Goal: Information Seeking & Learning: Learn about a topic

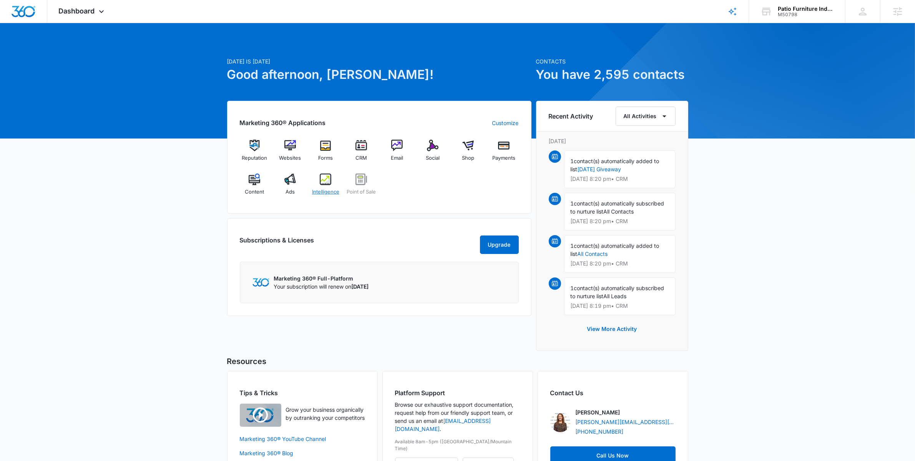
click at [323, 189] on span "Intelligence" at bounding box center [325, 192] width 27 height 8
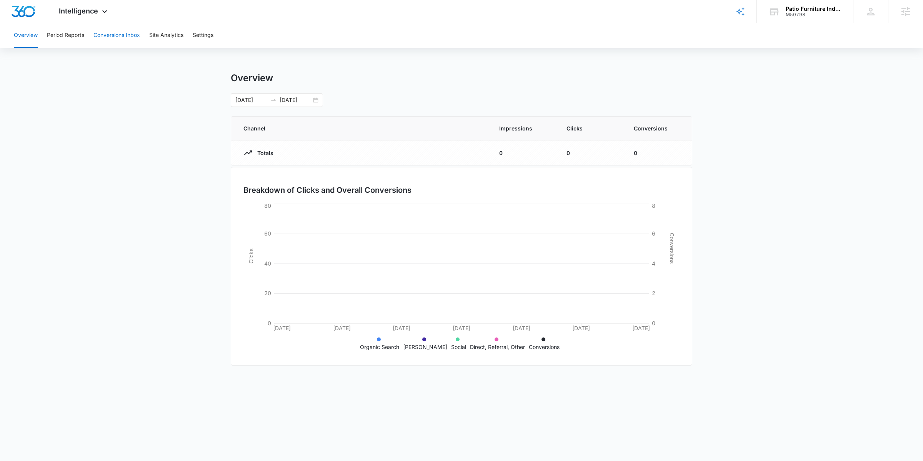
click at [122, 39] on button "Conversions Inbox" at bounding box center [116, 35] width 47 height 25
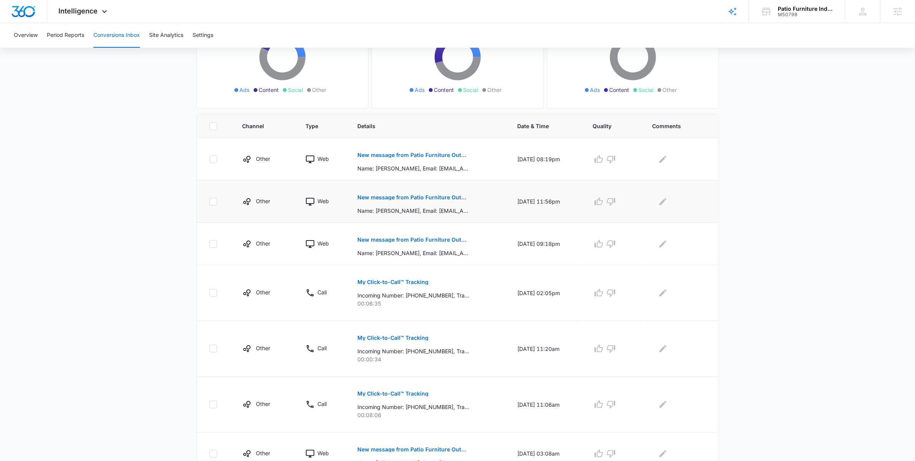
scroll to position [104, 0]
click at [405, 156] on p "New message from Patio Furniture Outdoor Living" at bounding box center [414, 155] width 112 height 5
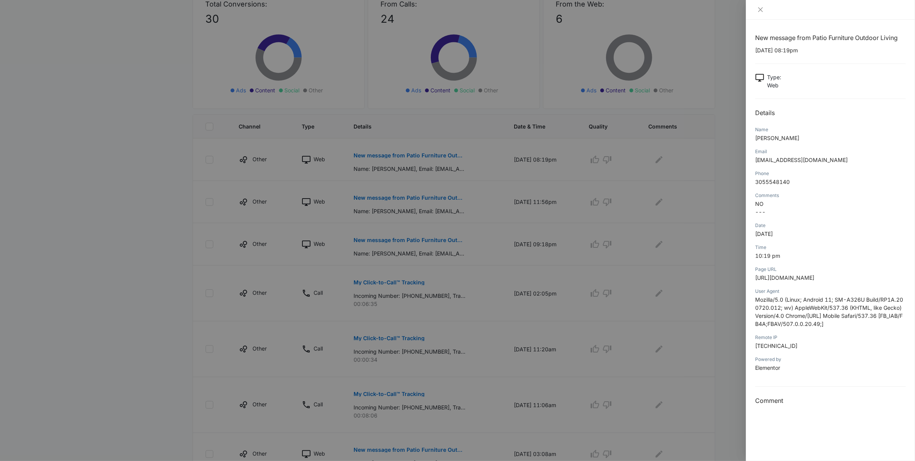
click at [161, 198] on div at bounding box center [457, 230] width 915 height 461
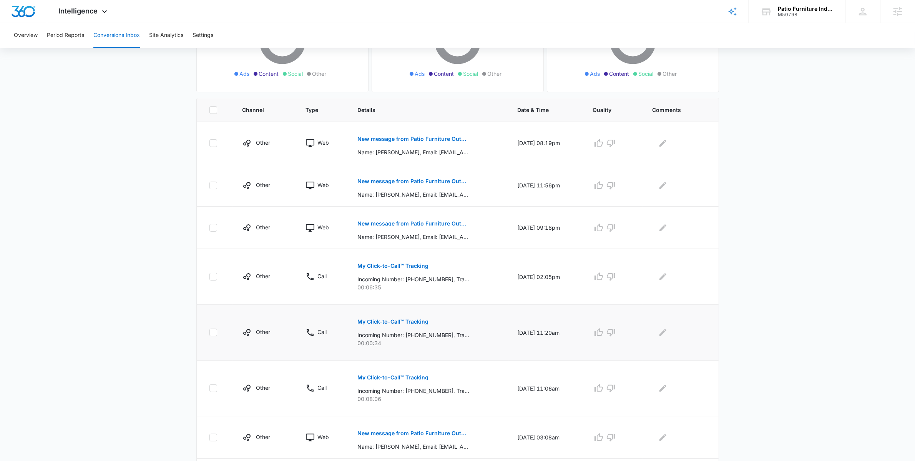
scroll to position [108, 0]
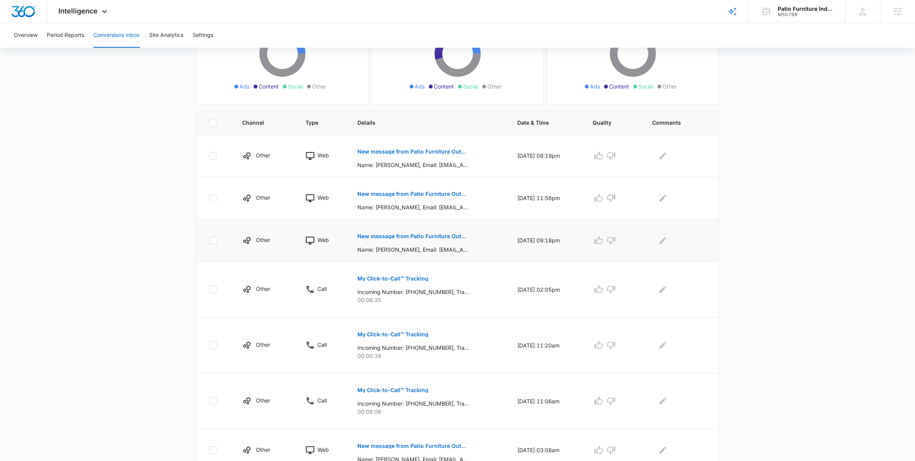
click at [385, 236] on p "New message from Patio Furniture Outdoor Living" at bounding box center [414, 235] width 112 height 5
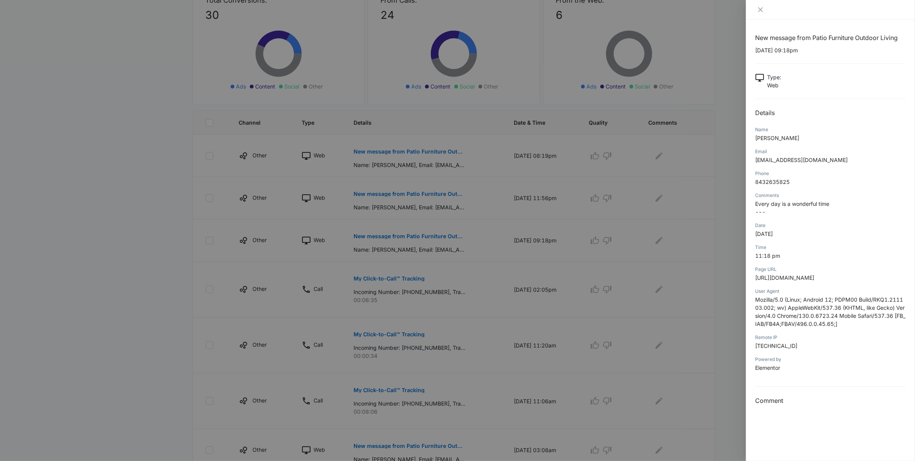
click at [149, 319] on div at bounding box center [457, 230] width 915 height 461
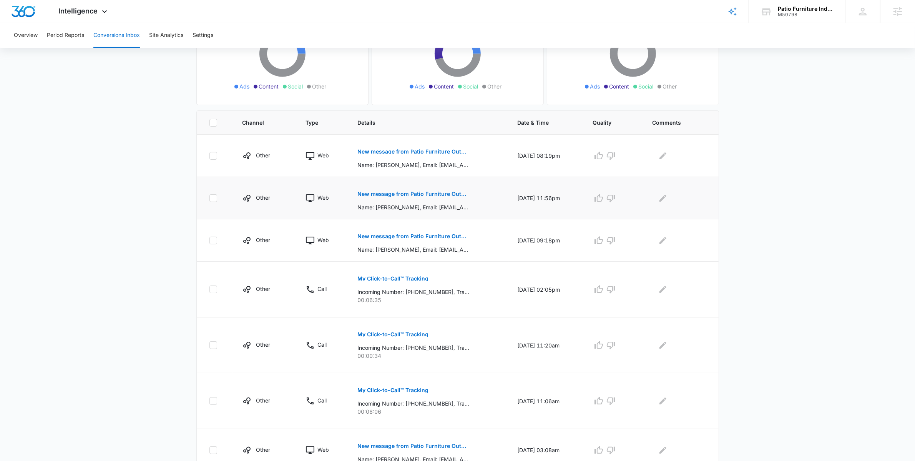
click at [414, 204] on p "Name: [PERSON_NAME], Email: [EMAIL_ADDRESS][DOMAIN_NAME], Phone: [PHONE_NUMBER]…" at bounding box center [414, 207] width 112 height 8
click at [414, 198] on button "New message from Patio Furniture Outdoor Living" at bounding box center [414, 194] width 112 height 18
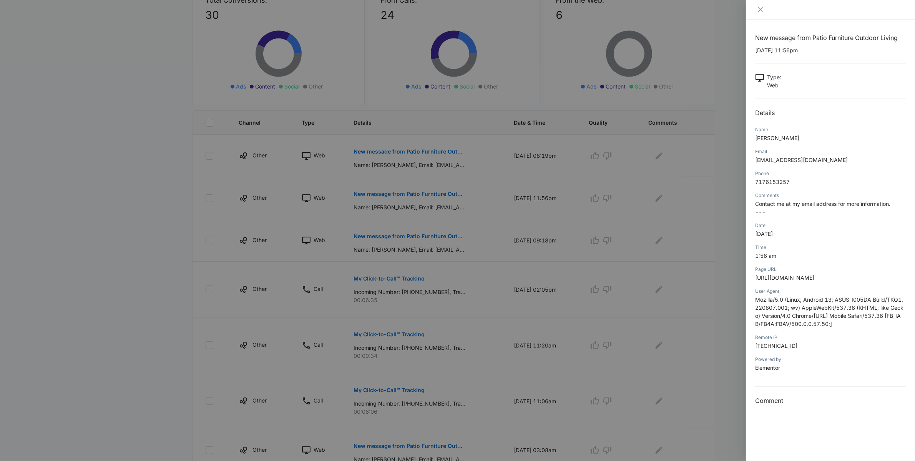
click at [148, 269] on div at bounding box center [457, 230] width 915 height 461
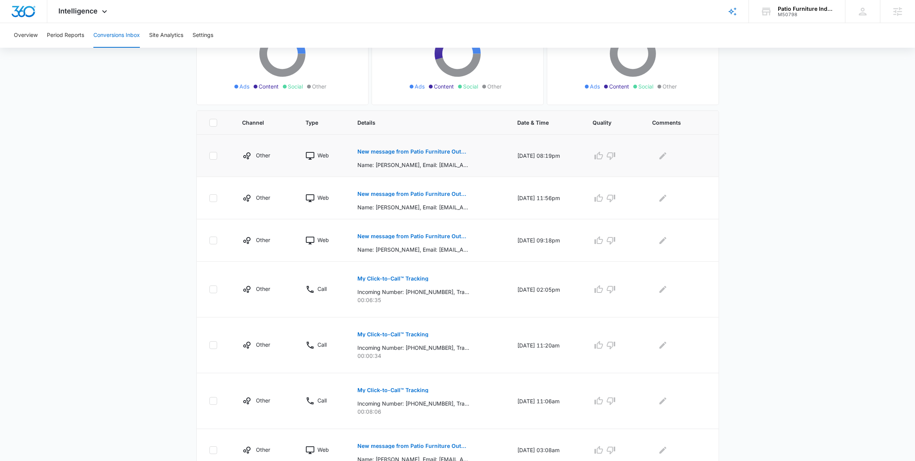
click at [419, 150] on p "New message from Patio Furniture Outdoor Living" at bounding box center [414, 151] width 112 height 5
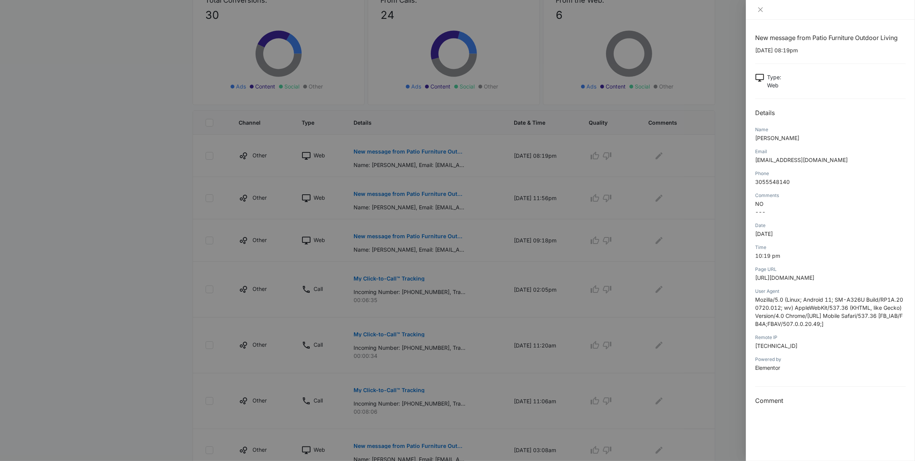
click at [160, 152] on div at bounding box center [457, 230] width 915 height 461
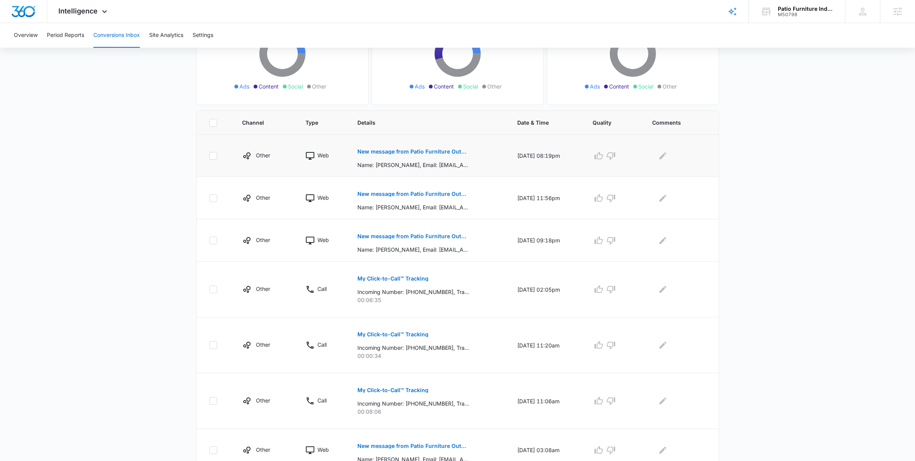
click at [382, 154] on p "New message from Patio Furniture Outdoor Living" at bounding box center [414, 151] width 112 height 5
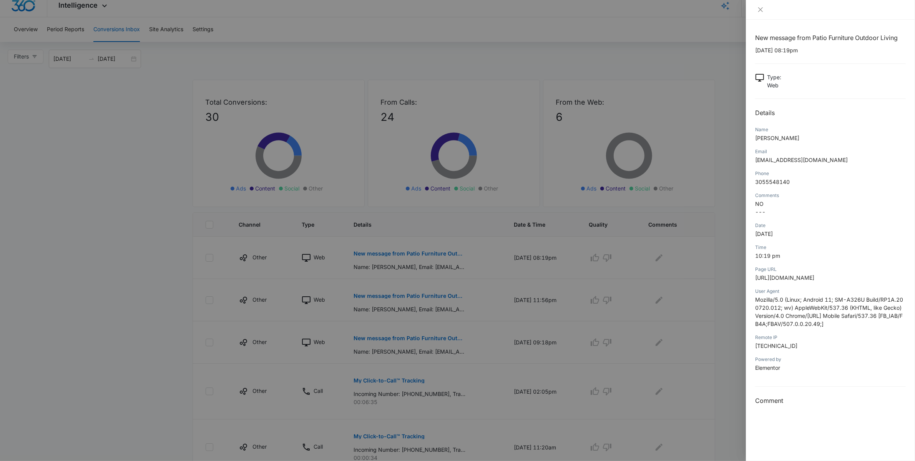
scroll to position [0, 0]
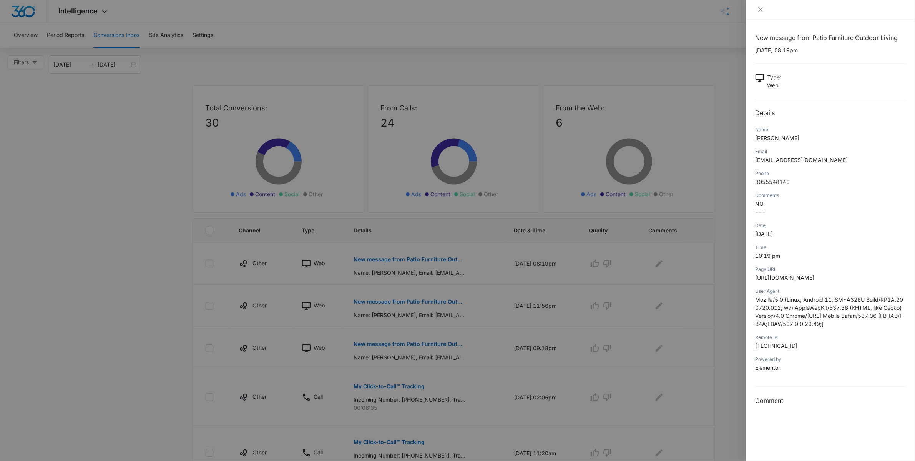
click at [160, 283] on div at bounding box center [457, 230] width 915 height 461
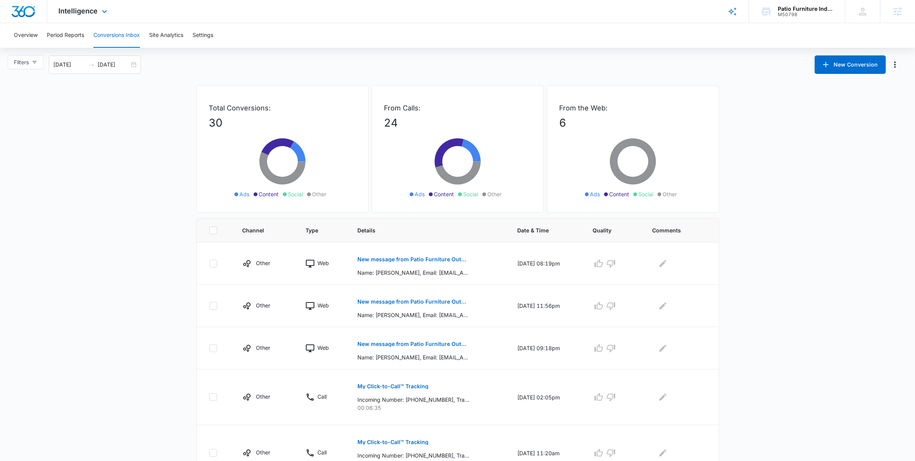
click at [98, 18] on div "Intelligence Apps Reputation Websites Forms CRM Email Social Shop Payments POS …" at bounding box center [83, 11] width 73 height 23
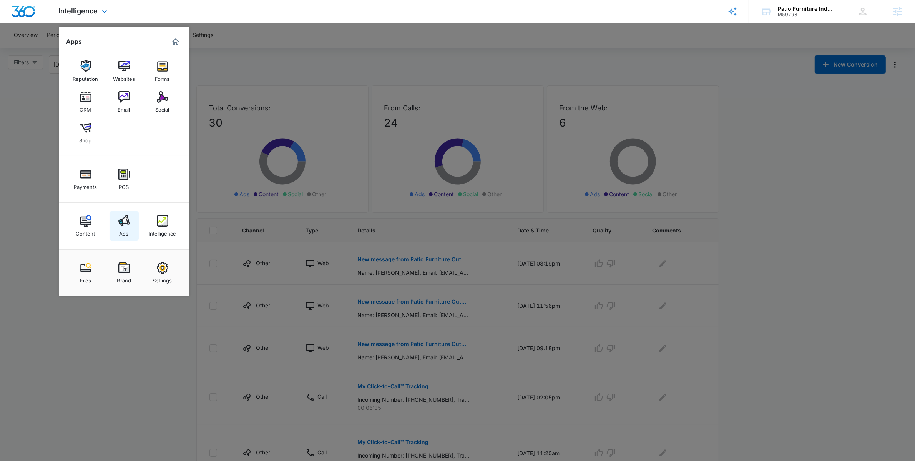
click at [130, 222] on link "Ads" at bounding box center [124, 225] width 29 height 29
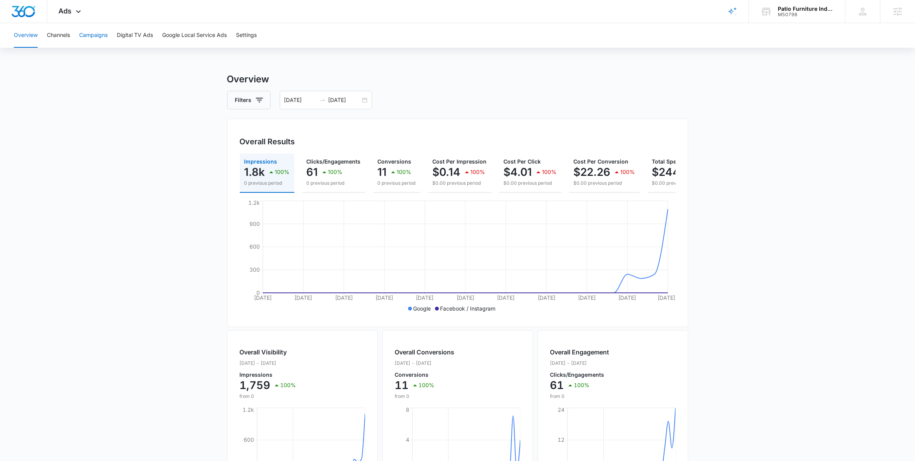
click at [98, 43] on button "Campaigns" at bounding box center [93, 35] width 28 height 25
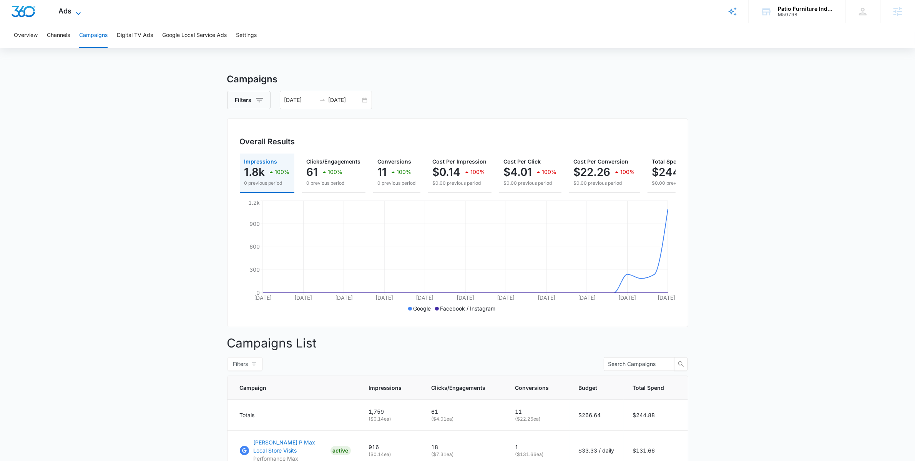
click at [80, 13] on icon at bounding box center [78, 13] width 9 height 9
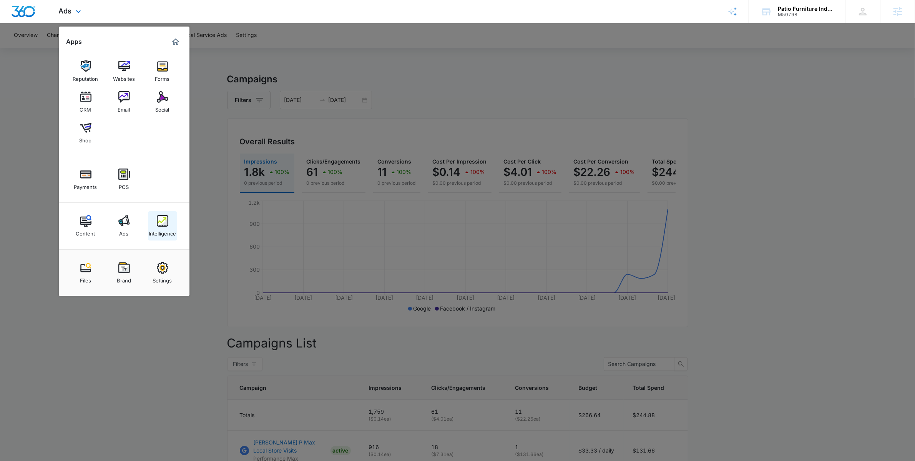
click at [161, 228] on div "Intelligence" at bounding box center [162, 231] width 27 height 10
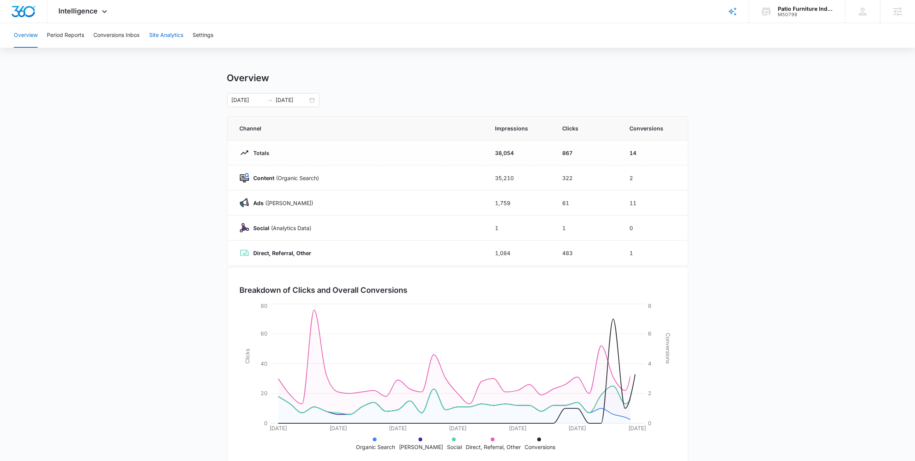
click at [168, 37] on button "Site Analytics" at bounding box center [166, 35] width 34 height 25
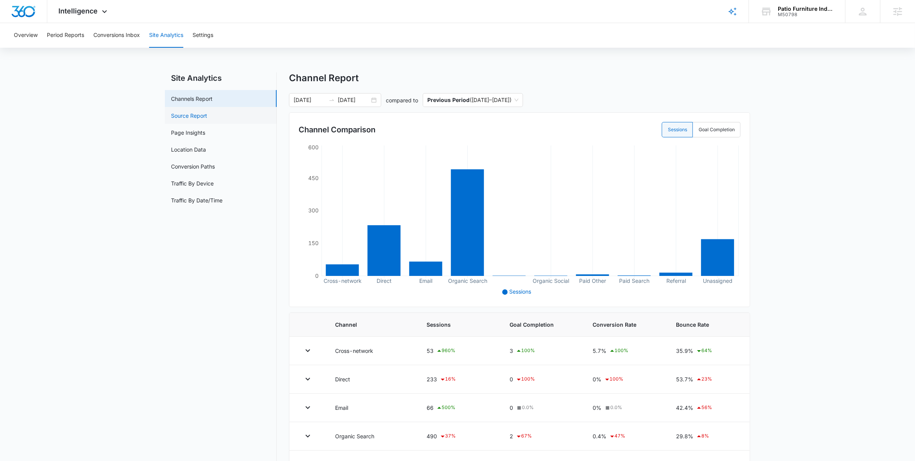
click at [207, 118] on link "Source Report" at bounding box center [189, 115] width 36 height 8
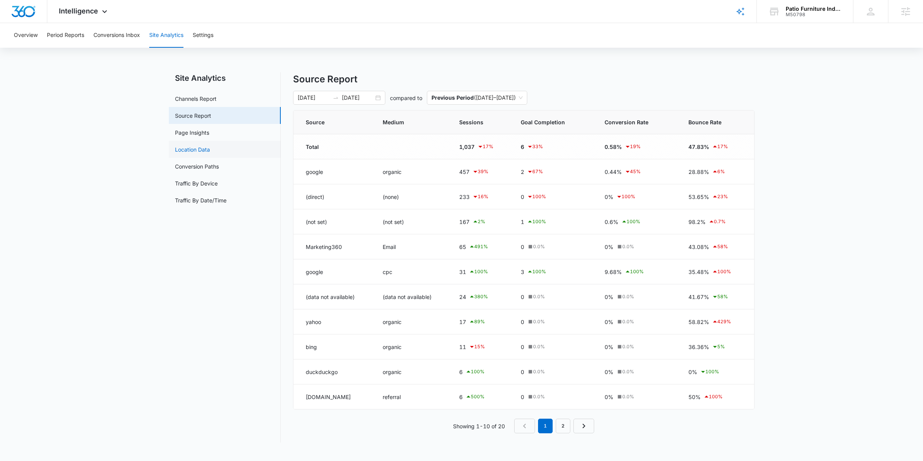
click at [203, 145] on link "Location Data" at bounding box center [192, 149] width 35 height 8
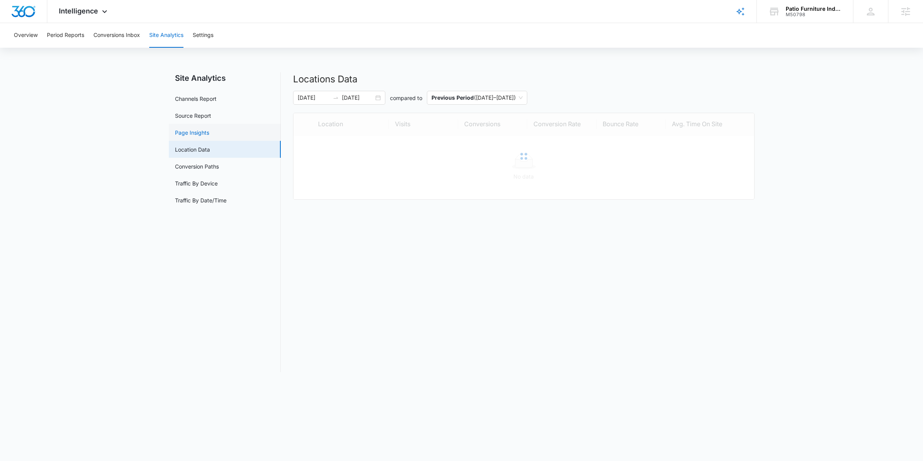
click at [209, 133] on link "Page Insights" at bounding box center [192, 132] width 34 height 8
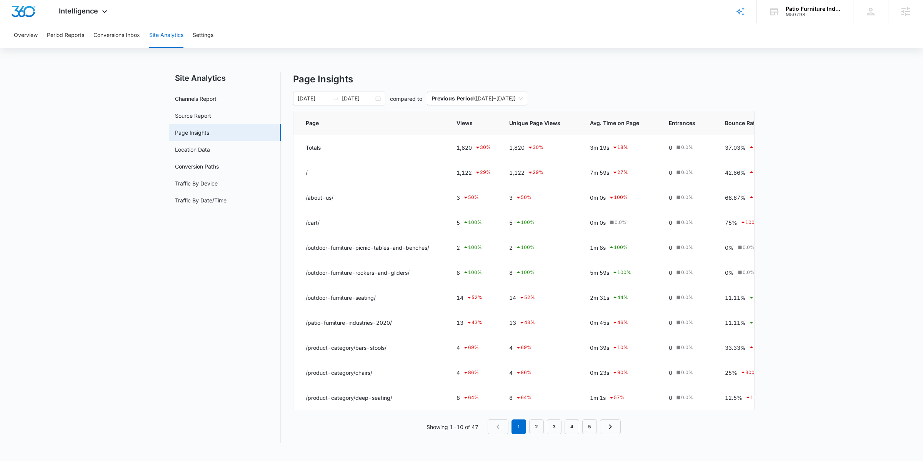
click at [401, 66] on div "Overview Period Reports Conversions Inbox Site Analytics Settings Site Analytic…" at bounding box center [461, 237] width 923 height 429
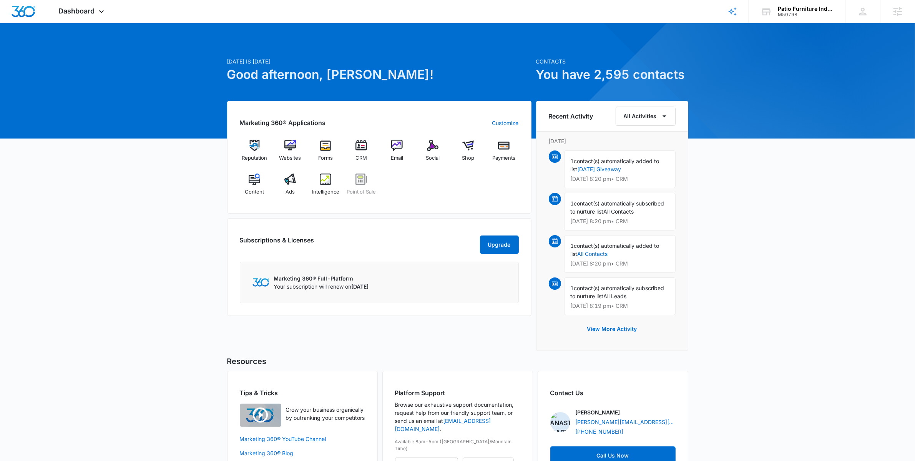
click at [190, 236] on div "Today is Wednesday, August 13th Good afternoon, Anastasia! Contacts You have 2,…" at bounding box center [457, 265] width 915 height 465
click at [288, 184] on img at bounding box center [290, 179] width 12 height 12
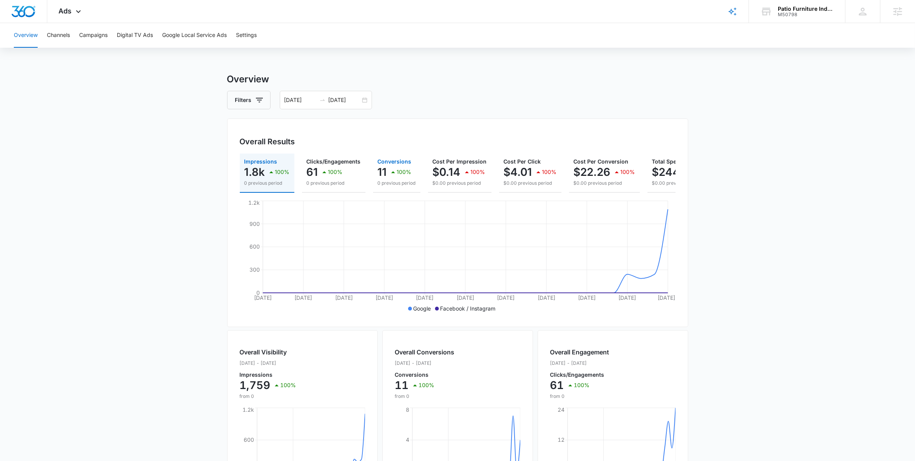
click at [400, 170] on p "100%" at bounding box center [404, 171] width 15 height 5
click at [266, 175] on div "1.8k 100%" at bounding box center [266, 171] width 45 height 15
click at [366, 101] on div "07/12/2025 08/11/2025" at bounding box center [326, 100] width 92 height 18
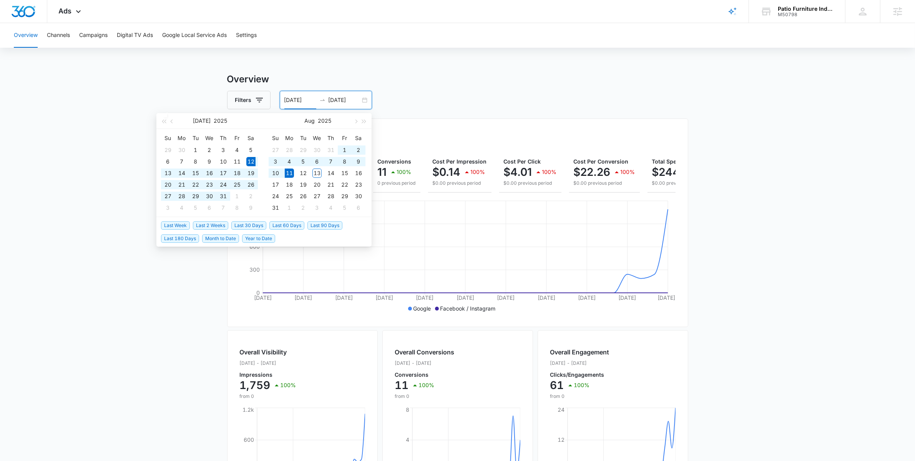
click at [311, 100] on input "[DATE]" at bounding box center [300, 100] width 32 height 8
type input "07/12/2023"
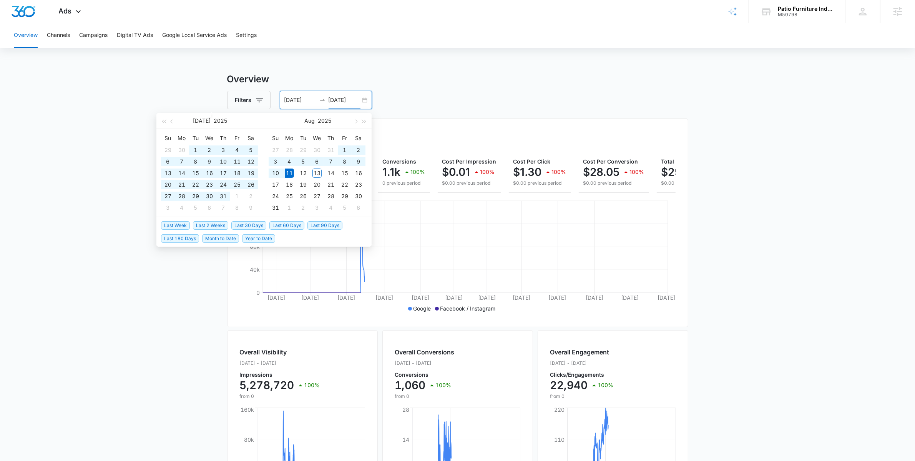
click at [335, 100] on input "[DATE]" at bounding box center [345, 100] width 32 height 8
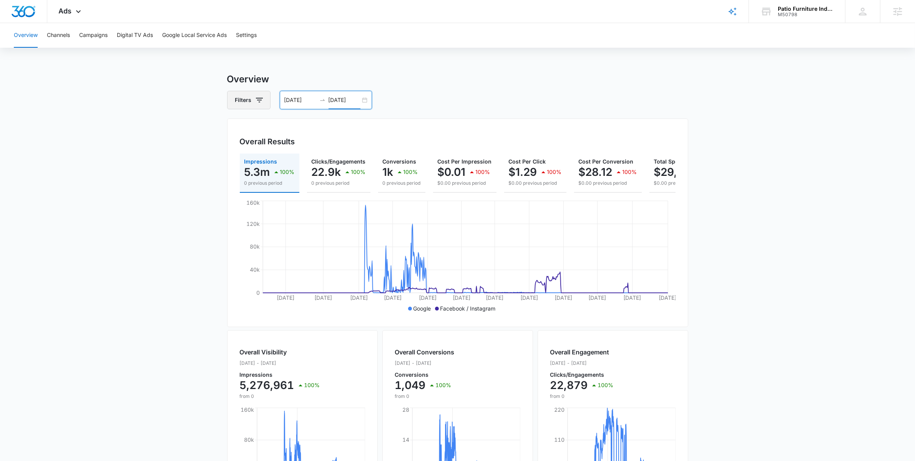
type input "[DATE]"
click at [269, 101] on button "Filters" at bounding box center [248, 100] width 43 height 18
click at [280, 125] on div "Channel" at bounding box center [281, 128] width 88 height 12
click at [326, 125] on div "Channel Type" at bounding box center [281, 138] width 107 height 51
click at [317, 125] on icon "Show Channel filters" at bounding box center [318, 128] width 9 height 9
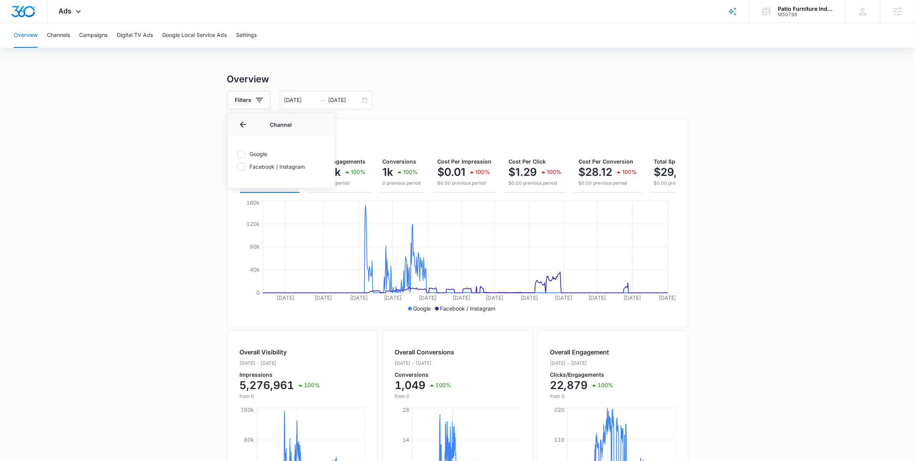
click at [260, 153] on label "Google" at bounding box center [281, 154] width 88 height 8
click at [237, 154] on input "Google" at bounding box center [237, 154] width 0 height 0
checkbox input "true"
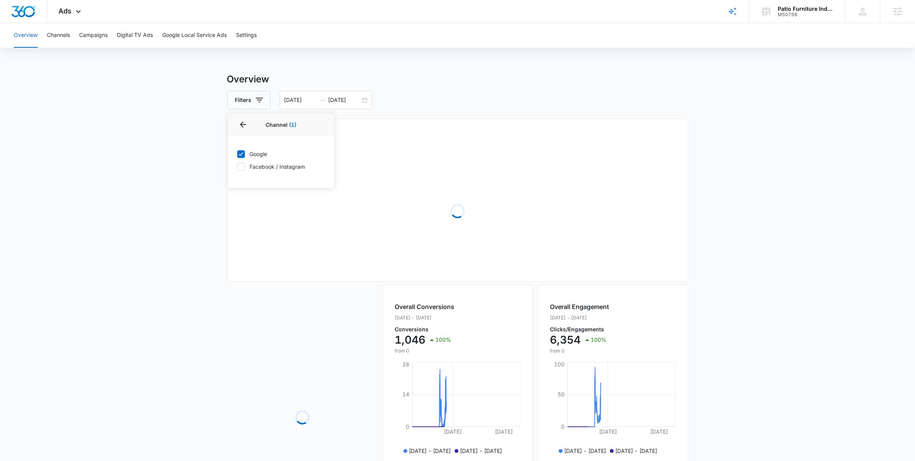
click at [170, 213] on main "Overview Filters Channel 1 Channel (1) Google Facebook / Instagram Type Clear A…" at bounding box center [457, 325] width 915 height 507
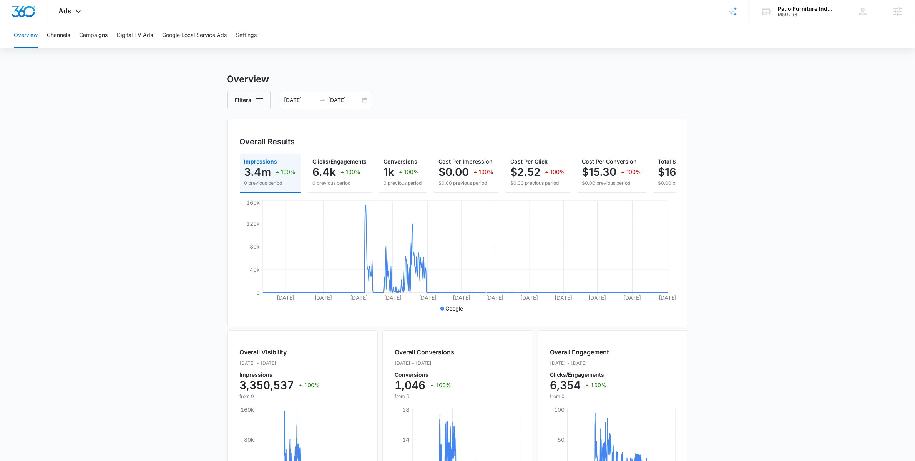
scroll to position [0, 49]
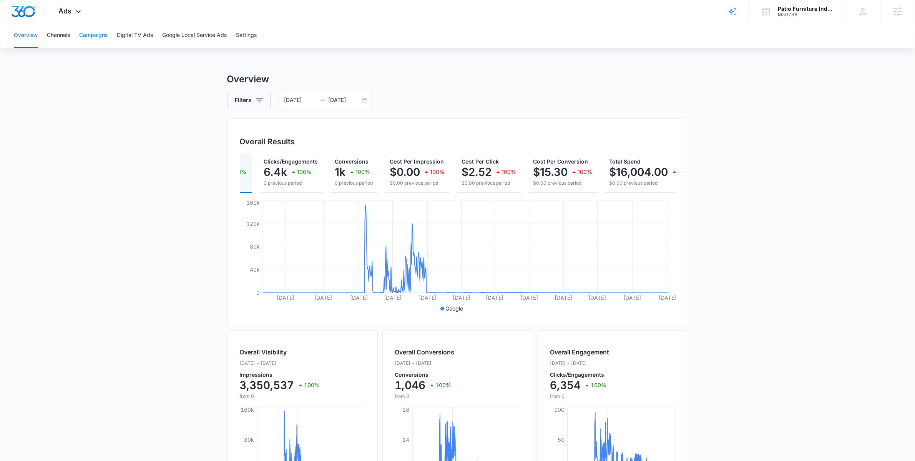
click at [94, 33] on button "Campaigns" at bounding box center [93, 35] width 28 height 25
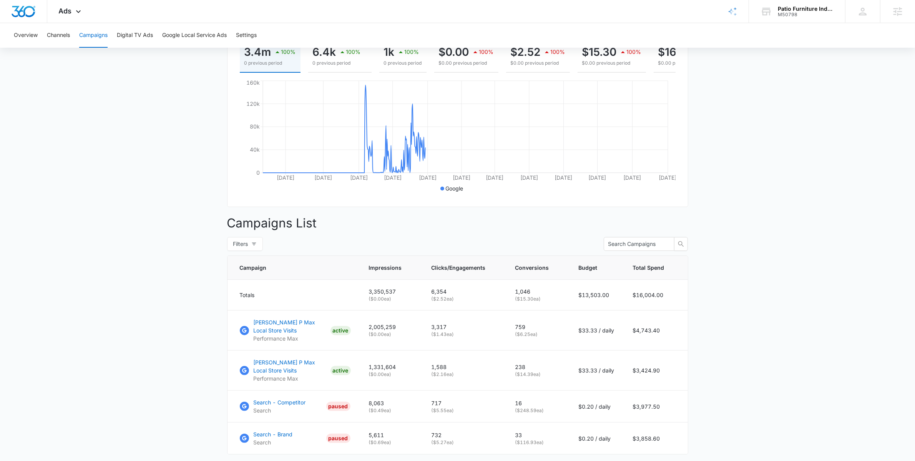
scroll to position [164, 0]
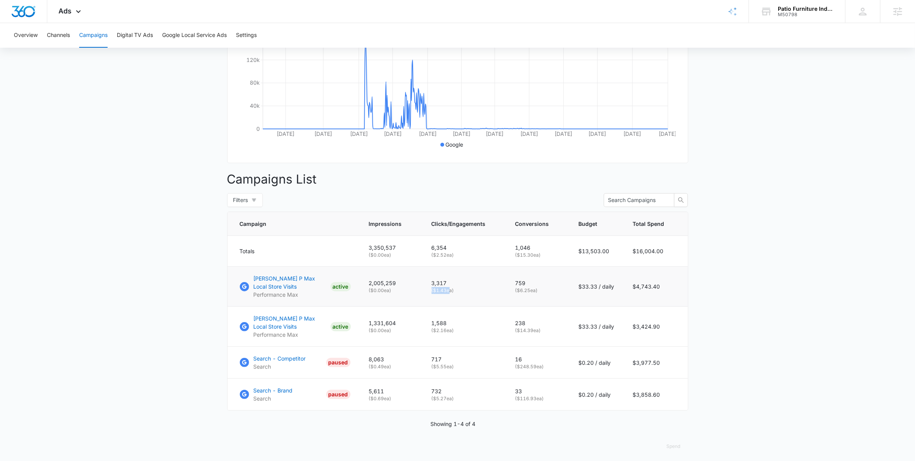
drag, startPoint x: 451, startPoint y: 298, endPoint x: 424, endPoint y: 298, distance: 26.9
click at [424, 298] on td "3,317 ( $1.43 ea)" at bounding box center [464, 286] width 84 height 40
drag, startPoint x: 454, startPoint y: 340, endPoint x: 449, endPoint y: 341, distance: 4.7
click at [449, 334] on p "( $2.16 ea)" at bounding box center [464, 330] width 65 height 7
drag, startPoint x: 439, startPoint y: 374, endPoint x: 451, endPoint y: 376, distance: 11.7
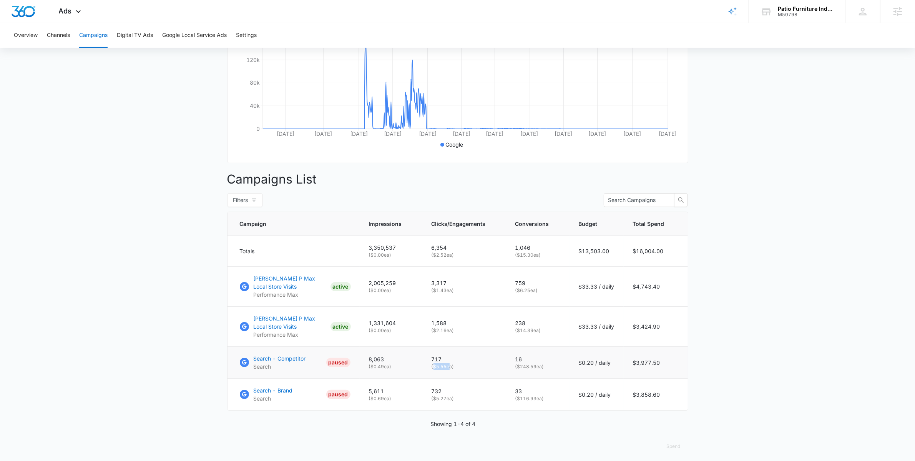
click at [451, 370] on p "( $5.55 ea)" at bounding box center [464, 366] width 65 height 7
drag, startPoint x: 449, startPoint y: 409, endPoint x: 439, endPoint y: 409, distance: 10.8
click at [439, 402] on p "( $5.27 ea)" at bounding box center [464, 398] width 65 height 7
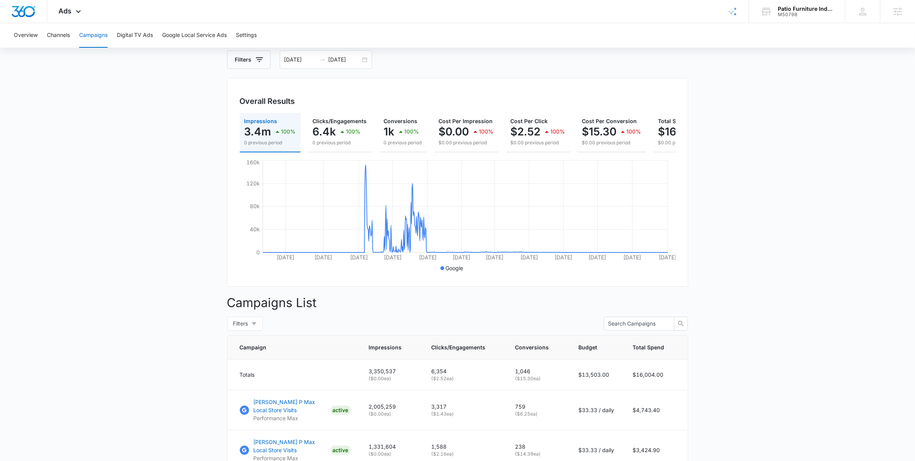
scroll to position [40, 0]
click at [67, 9] on span "Ads" at bounding box center [65, 11] width 13 height 8
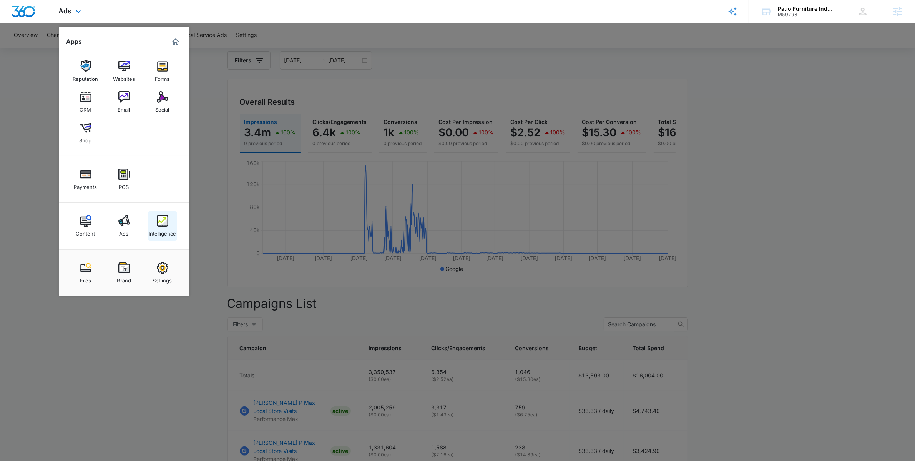
click at [160, 226] on img at bounding box center [163, 221] width 12 height 12
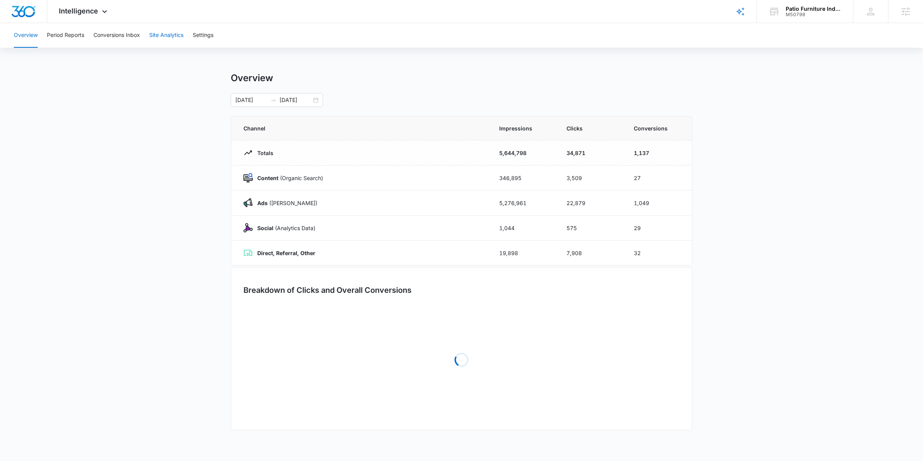
click at [176, 40] on button "Site Analytics" at bounding box center [166, 35] width 34 height 25
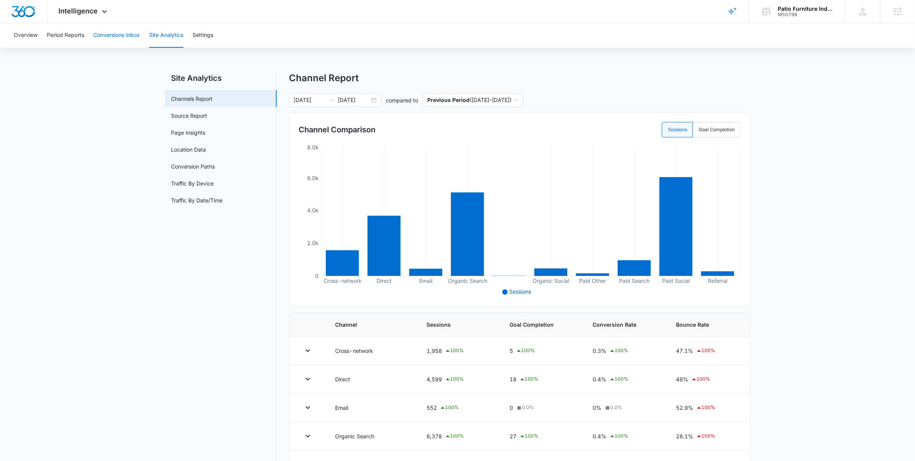
click at [105, 38] on button "Conversions Inbox" at bounding box center [116, 35] width 47 height 25
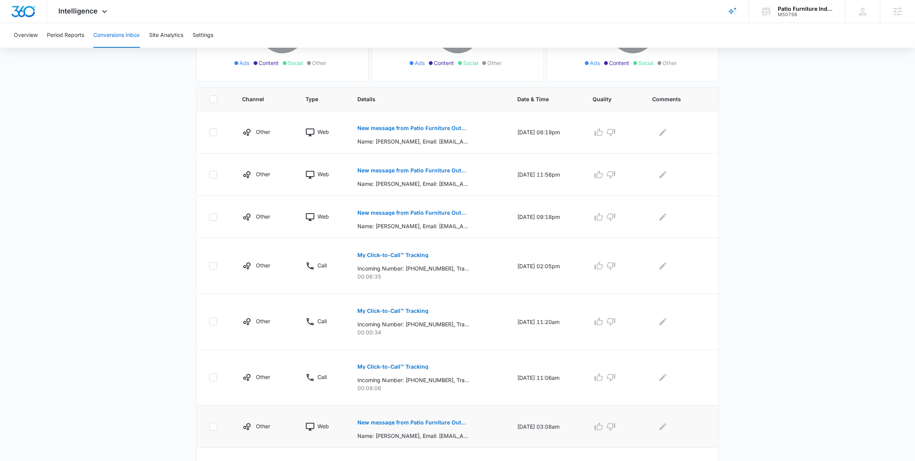
scroll to position [140, 0]
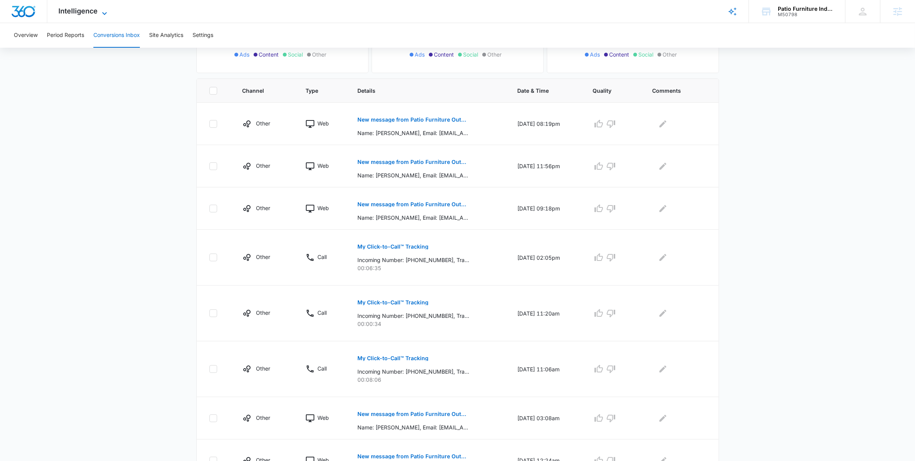
click at [102, 13] on icon at bounding box center [104, 13] width 9 height 9
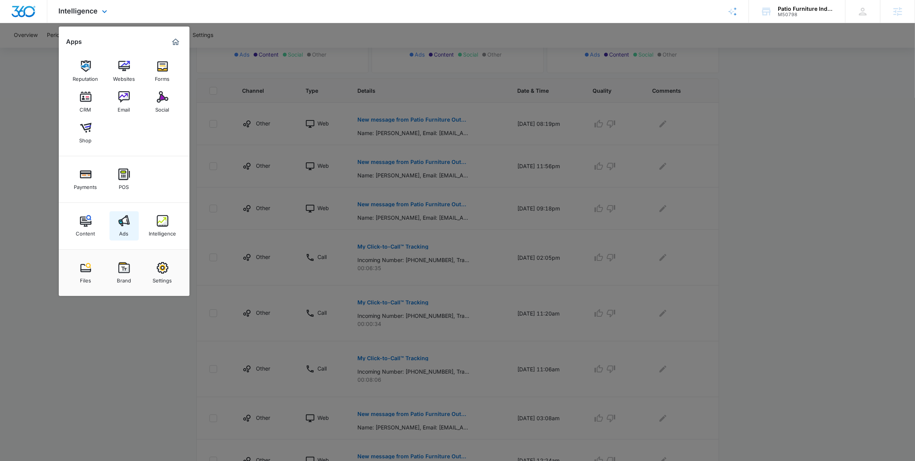
click at [126, 225] on img at bounding box center [124, 221] width 12 height 12
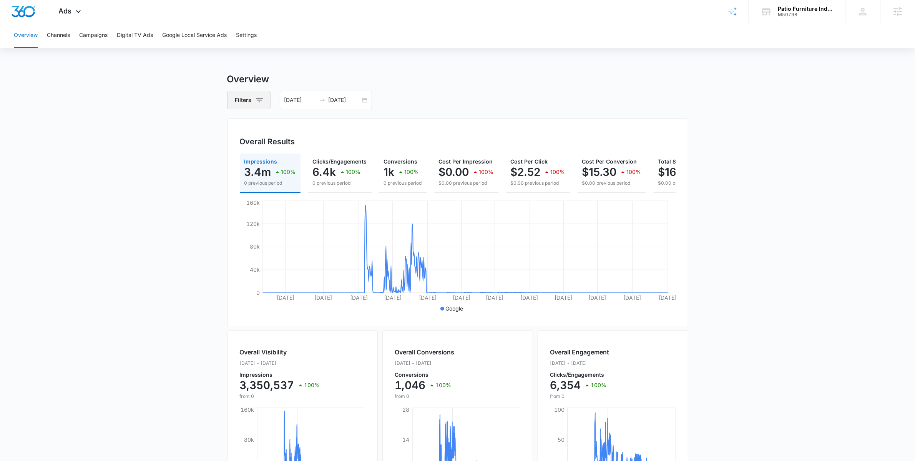
click at [259, 100] on icon "button" at bounding box center [259, 100] width 7 height 5
click at [316, 125] on icon "Show Channel filters" at bounding box center [318, 128] width 9 height 9
click at [252, 152] on label "Google" at bounding box center [281, 154] width 88 height 8
click at [237, 154] on input "Google" at bounding box center [237, 154] width 0 height 0
checkbox input "false"
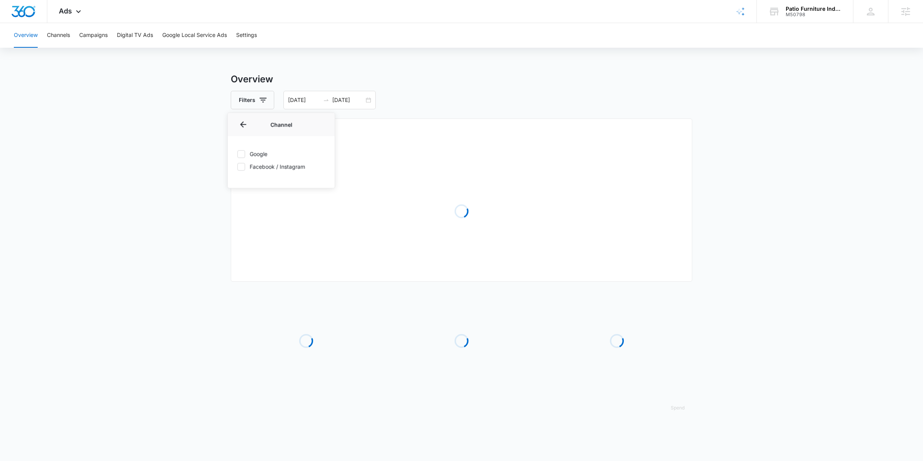
click at [252, 164] on label "Facebook / Instagram" at bounding box center [281, 167] width 88 height 8
click at [237, 166] on input "Facebook / Instagram" at bounding box center [237, 166] width 0 height 0
checkbox input "true"
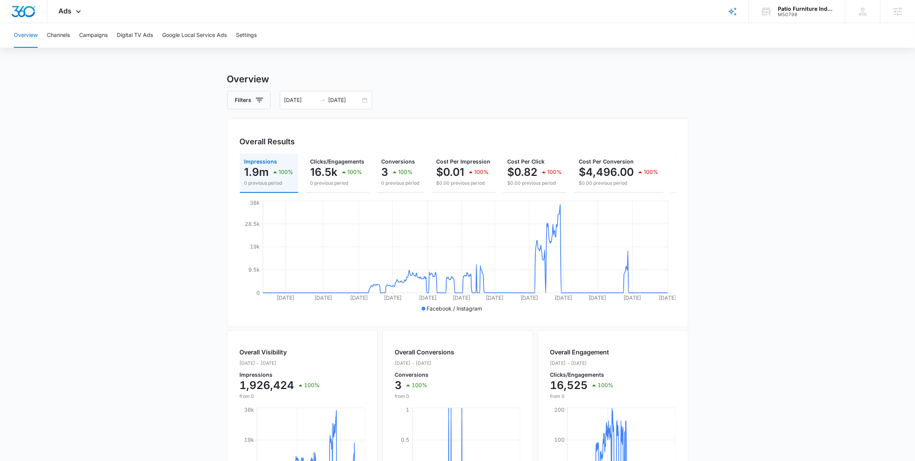
click at [159, 294] on main "Overview Filters 07/12/2023 07/11/2025 Overall Results Impressions 1.9m 100% 0 …" at bounding box center [457, 348] width 915 height 552
drag, startPoint x: 236, startPoint y: 402, endPoint x: 283, endPoint y: 399, distance: 47.8
click at [283, 399] on div "Overall Visibility Jul. 12, 2023 - Jul. 11, 2025 Impressions 1,926,424 100% fro…" at bounding box center [302, 462] width 151 height 265
click at [90, 38] on button "Campaigns" at bounding box center [93, 35] width 28 height 25
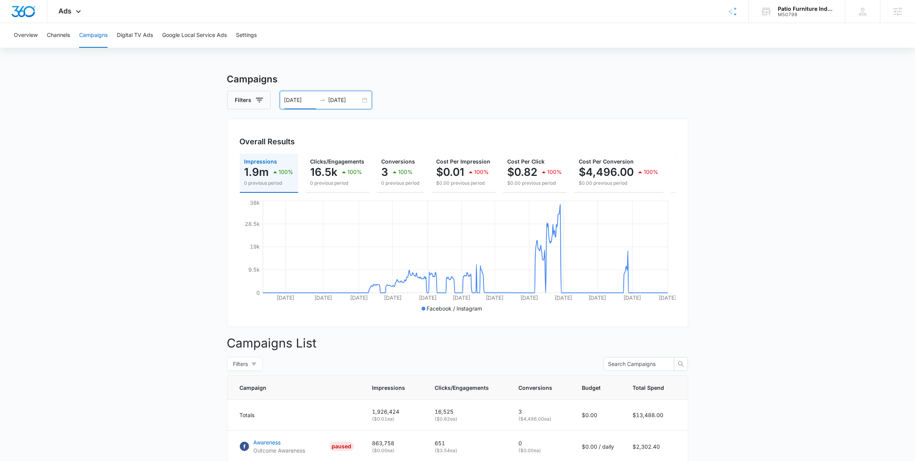
click at [309, 97] on input "07/12/2023" at bounding box center [300, 100] width 32 height 8
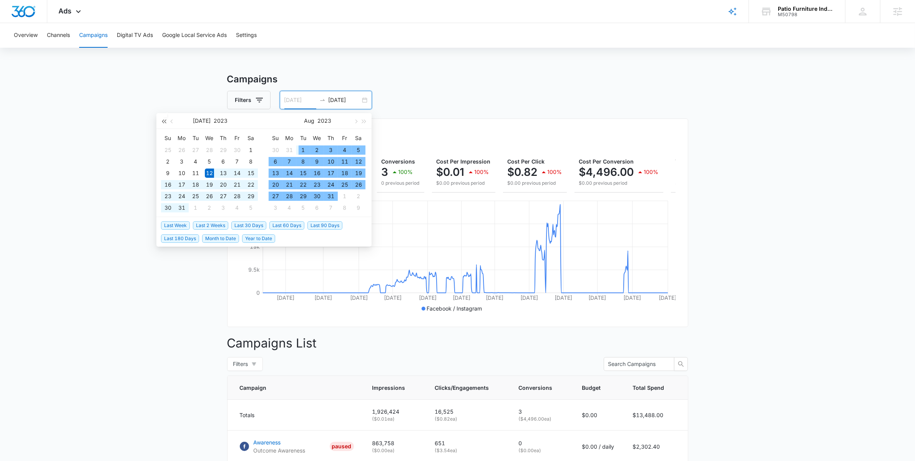
type input "07/12/2023"
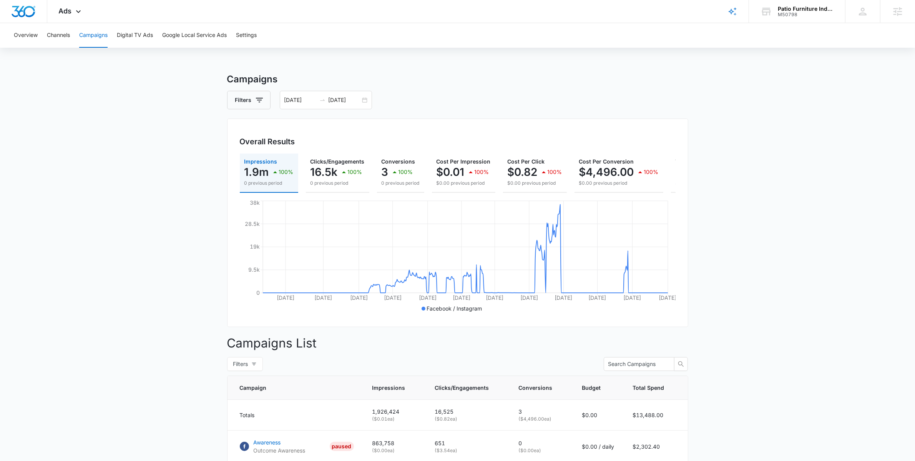
click at [96, 119] on main "Campaigns Filters 07/12/2023 07/11/2025 Overall Results Impressions 1.9m 100% 0…" at bounding box center [457, 378] width 915 height 612
click at [75, 12] on icon at bounding box center [78, 13] width 9 height 9
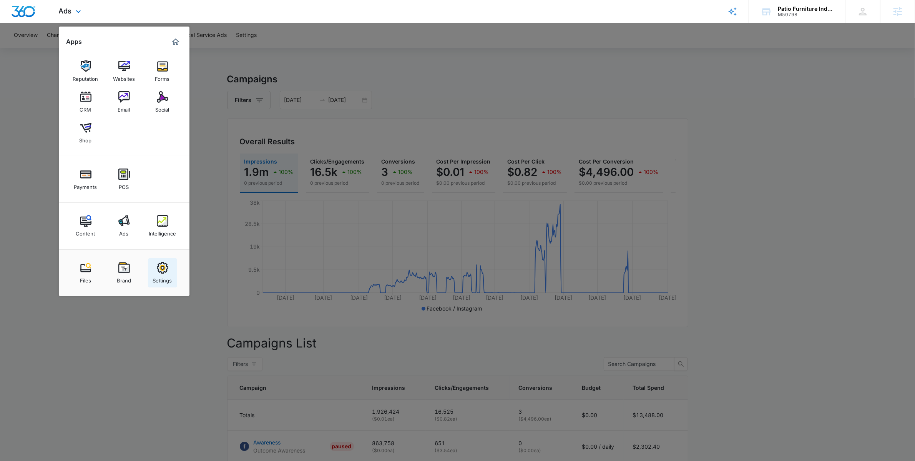
click at [156, 280] on div "Settings" at bounding box center [162, 278] width 19 height 10
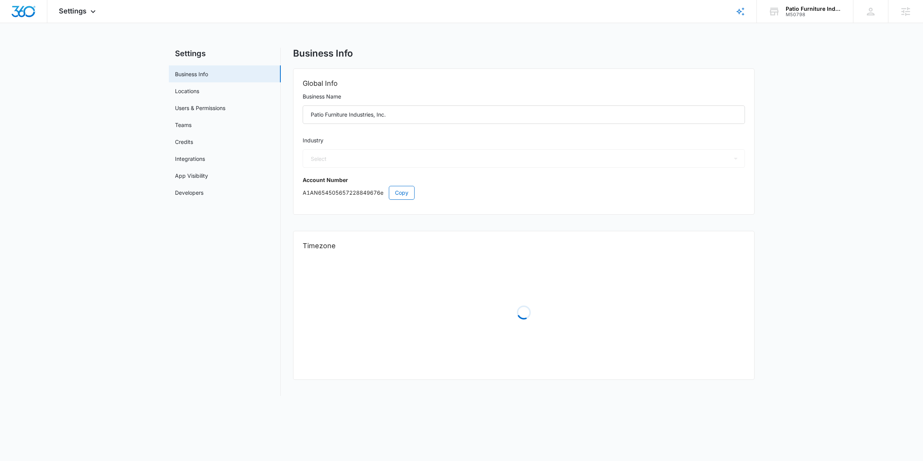
select select "52"
select select "US"
select select "America/Denver"
click at [225, 111] on link "Users & Permissions" at bounding box center [200, 108] width 50 height 8
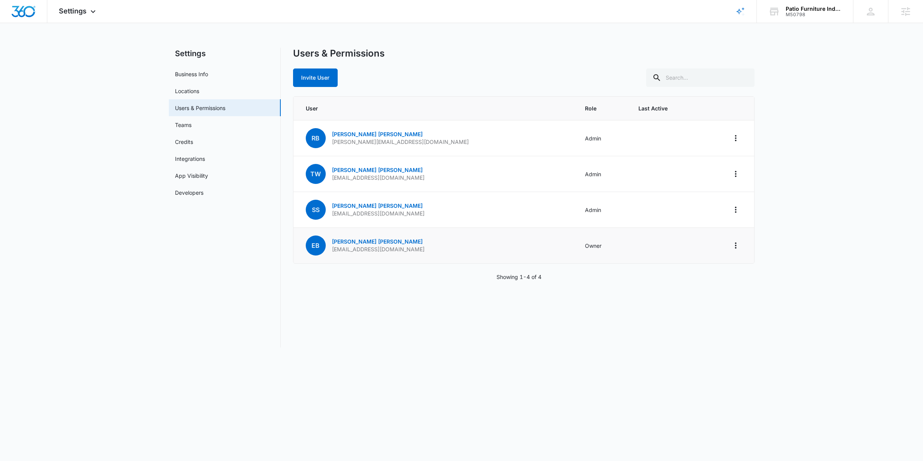
drag, startPoint x: 335, startPoint y: 251, endPoint x: 410, endPoint y: 255, distance: 75.1
click at [410, 255] on div "EB Eddie Baldwin ebrestaurantfurn@bellsouth.net" at bounding box center [365, 245] width 119 height 20
click at [410, 265] on div "User Role Last Active RB Renea Baldwin renea@patiofurnitureindustries.com Admin…" at bounding box center [523, 188] width 461 height 185
drag, startPoint x: 333, startPoint y: 250, endPoint x: 411, endPoint y: 253, distance: 77.7
click at [411, 253] on p "ebrestaurantfurn@bellsouth.net" at bounding box center [378, 249] width 93 height 8
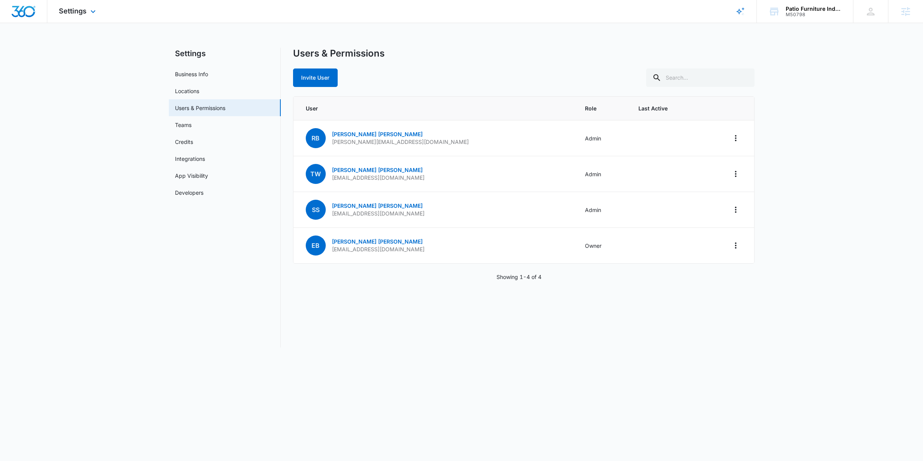
click at [77, 15] on div "Settings Apps Reputation Websites Forms CRM Email Social Shop Payments POS Cont…" at bounding box center [78, 11] width 62 height 23
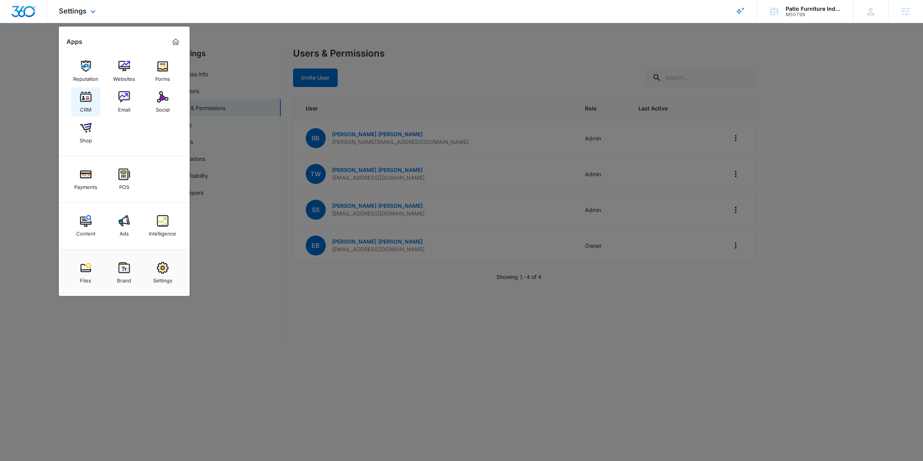
click at [75, 100] on link "CRM" at bounding box center [85, 101] width 29 height 29
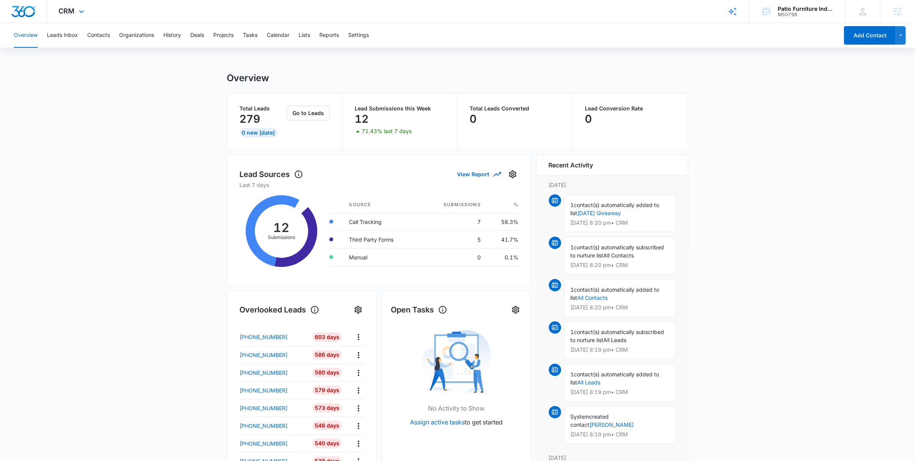
click at [30, 18] on div at bounding box center [23, 11] width 47 height 23
click at [25, 11] on img "Dashboard" at bounding box center [23, 12] width 25 height 12
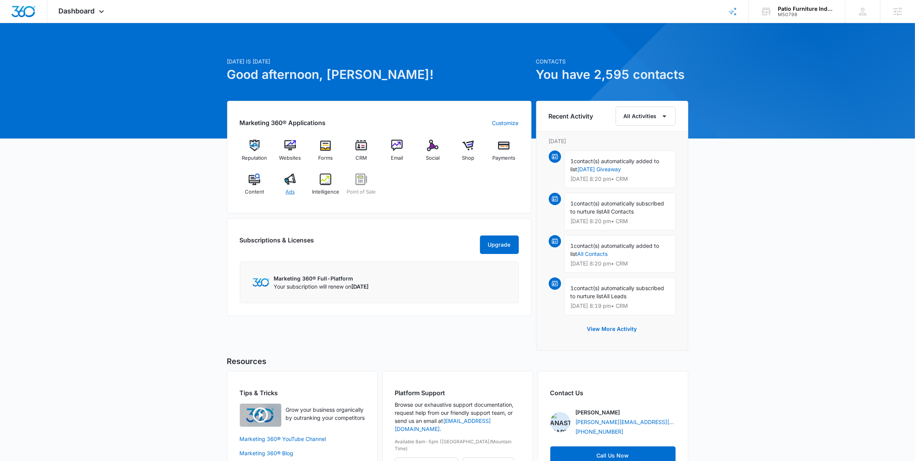
click at [291, 179] on img at bounding box center [290, 179] width 12 height 12
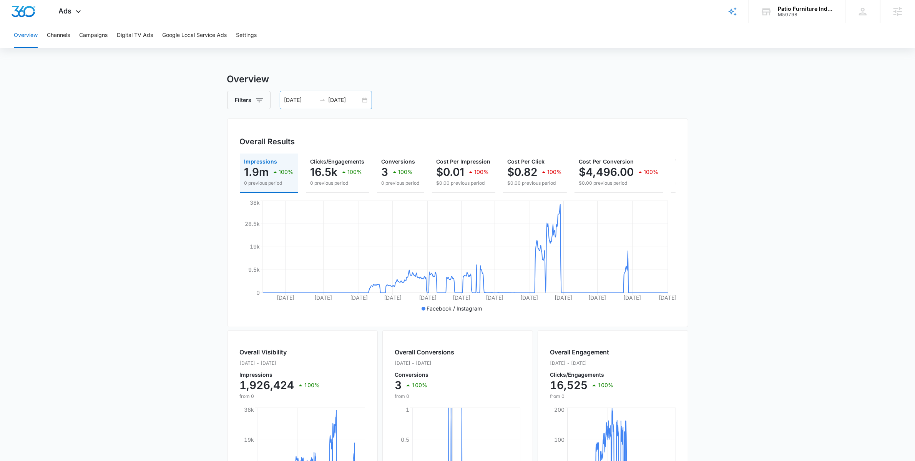
click at [359, 98] on input "[DATE]" at bounding box center [345, 100] width 32 height 8
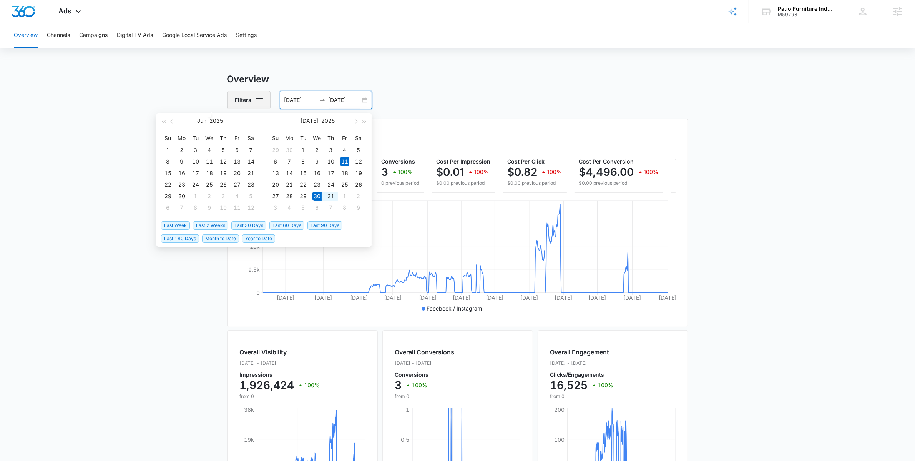
type input "[DATE]"
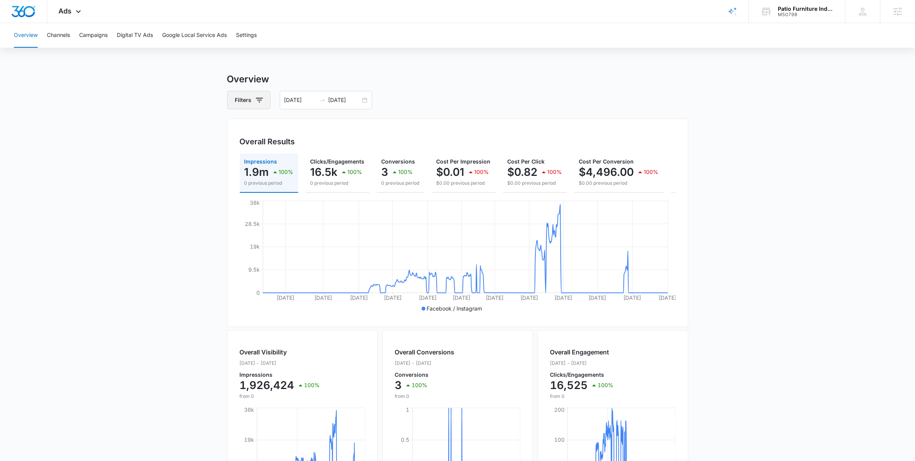
click at [248, 102] on button "Filters" at bounding box center [248, 100] width 43 height 18
click at [317, 129] on icon "Show Channel filters" at bounding box center [318, 128] width 9 height 9
click at [257, 156] on label "Google" at bounding box center [281, 154] width 88 height 8
click at [237, 154] on input "Google" at bounding box center [237, 154] width 0 height 0
checkbox input "true"
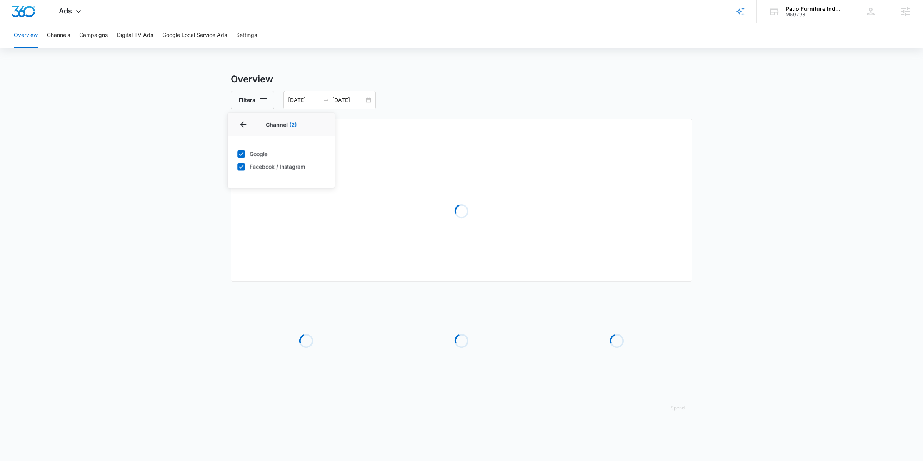
click at [191, 201] on main "Overview Filters Channel 2 Channel (2) Google Facebook / Instagram Type Clear A…" at bounding box center [461, 249] width 923 height 354
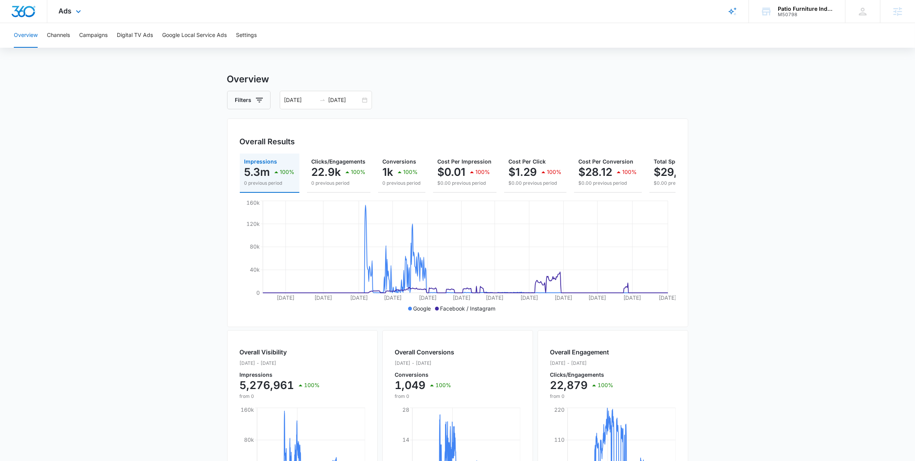
click at [35, 12] on img "Dashboard" at bounding box center [23, 12] width 25 height 12
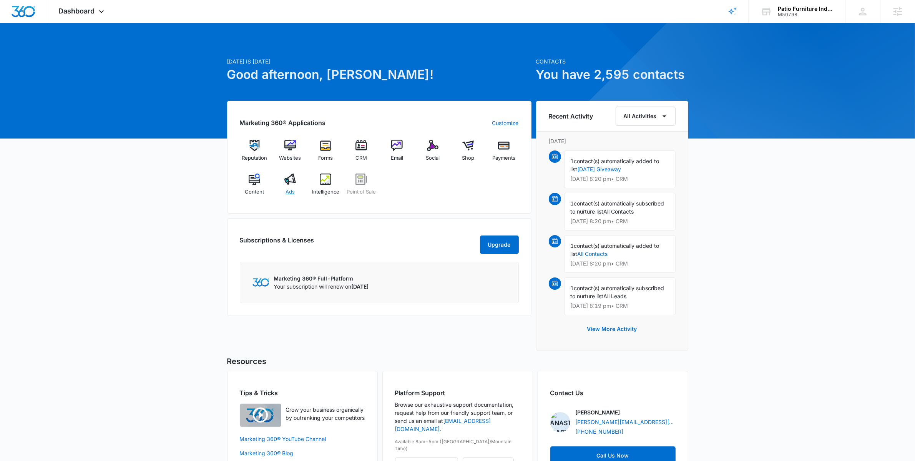
click at [290, 185] on div "Ads" at bounding box center [290, 187] width 30 height 28
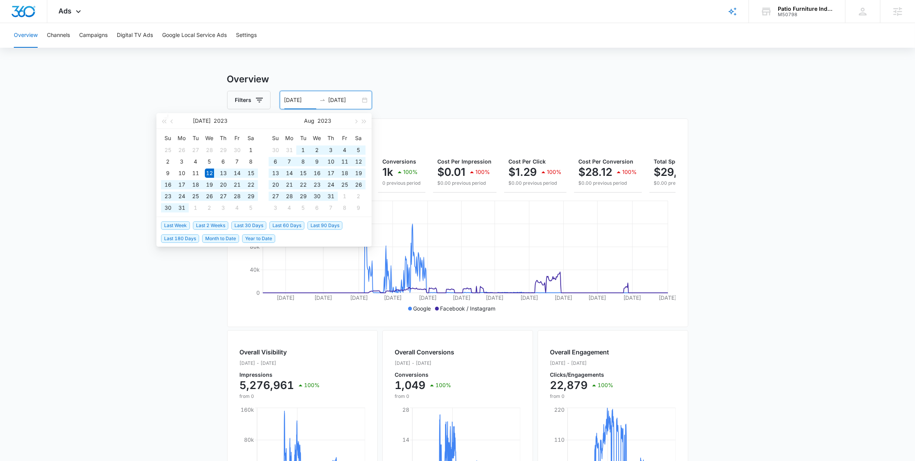
click at [311, 102] on input "07/12/2023" at bounding box center [300, 100] width 32 height 8
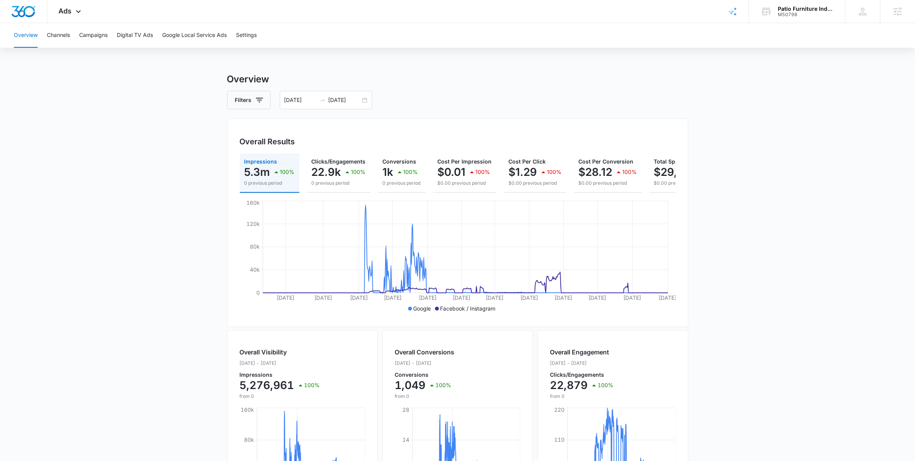
click at [422, 103] on div "Filters 07/12/2023 07/11/2025" at bounding box center [457, 100] width 461 height 18
click at [311, 100] on input "07/12/2023" at bounding box center [300, 100] width 32 height 8
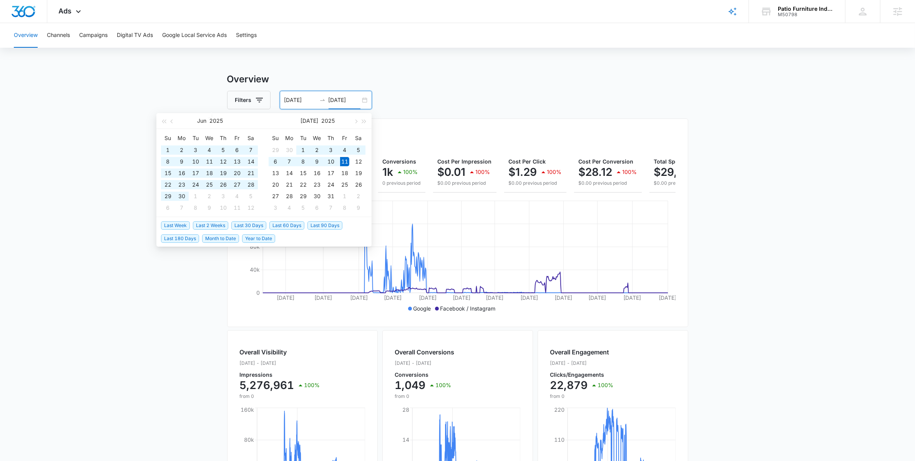
click at [332, 99] on input "[DATE]" at bounding box center [345, 100] width 32 height 8
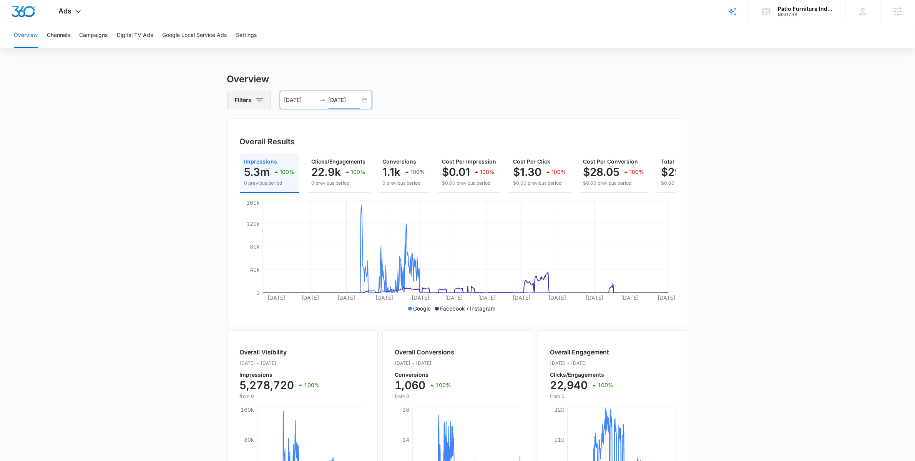
type input "[DATE]"
click at [267, 97] on button "Filters" at bounding box center [248, 100] width 43 height 18
click at [321, 131] on icon "Show Channel filters" at bounding box center [318, 128] width 9 height 9
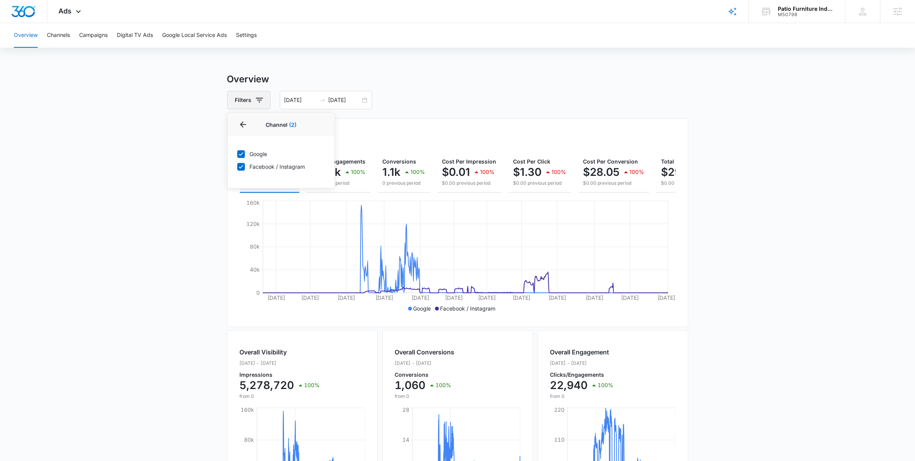
click at [257, 108] on button "Filters" at bounding box center [248, 100] width 43 height 18
click at [257, 98] on icon "button" at bounding box center [259, 99] width 9 height 9
click at [316, 127] on icon "Show Channel filters" at bounding box center [318, 128] width 9 height 9
click at [314, 98] on input "07/12/2023" at bounding box center [300, 100] width 32 height 8
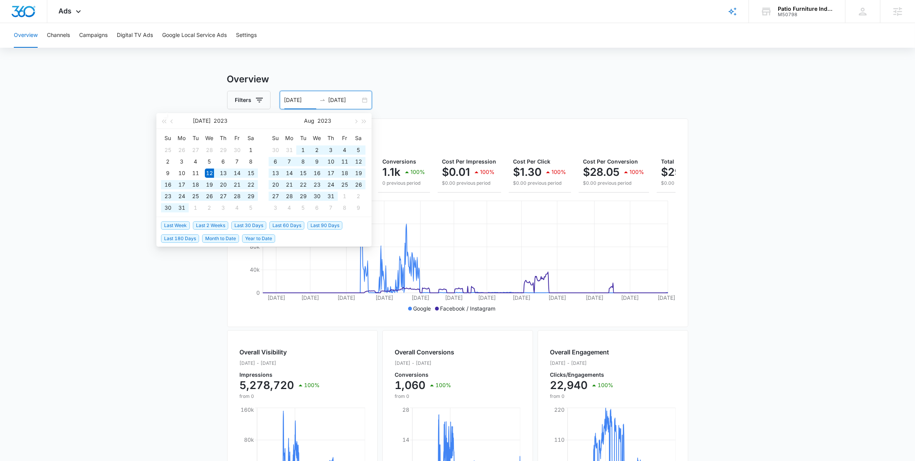
click at [422, 100] on div "Filters 07/12/2023 08/11/2025" at bounding box center [457, 100] width 461 height 18
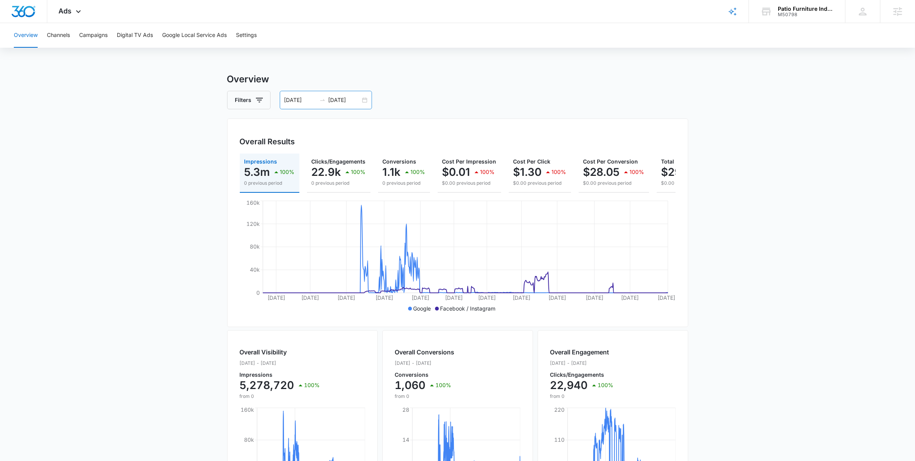
click at [368, 102] on div "07/12/2023 08/11/2025" at bounding box center [326, 100] width 92 height 18
click at [103, 177] on main "Overview Filters 07/12/2023 08/11/2025 Overall Results Impressions 5.3m 100% 0 …" at bounding box center [457, 348] width 915 height 552
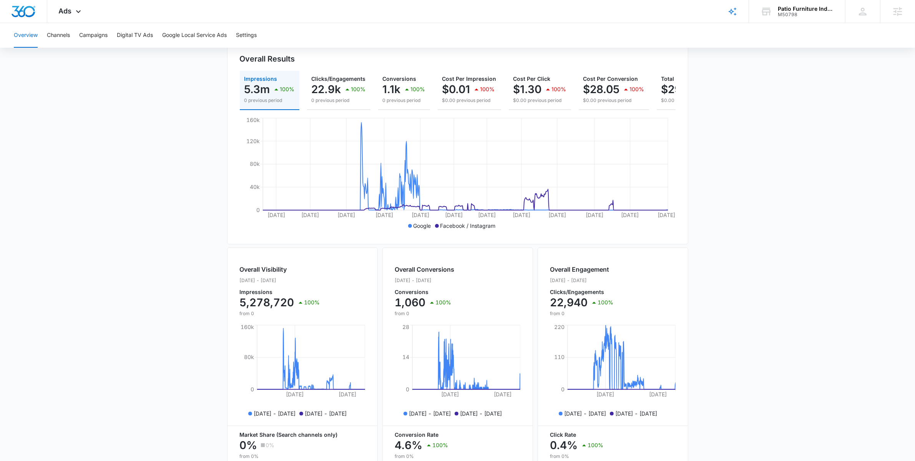
scroll to position [170, 0]
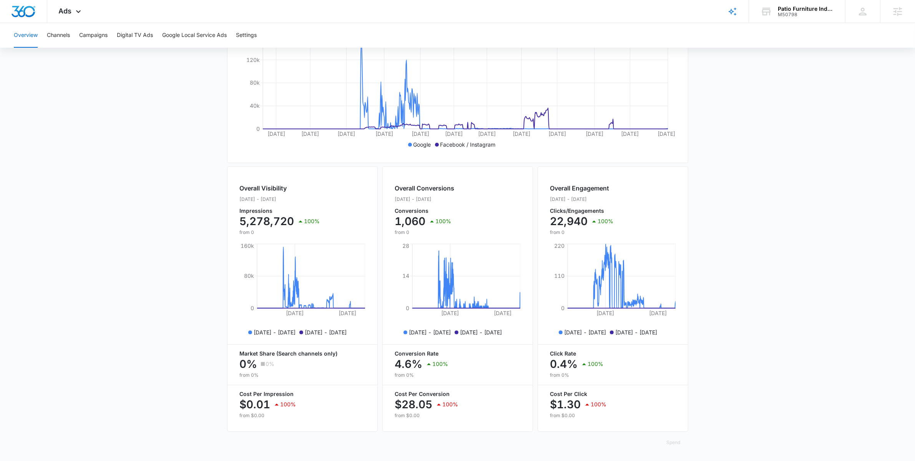
click at [792, 321] on main "Overview Filters 07/12/2023 08/11/2025 Overall Results Impressions 5.3m 100% 0 …" at bounding box center [457, 185] width 915 height 552
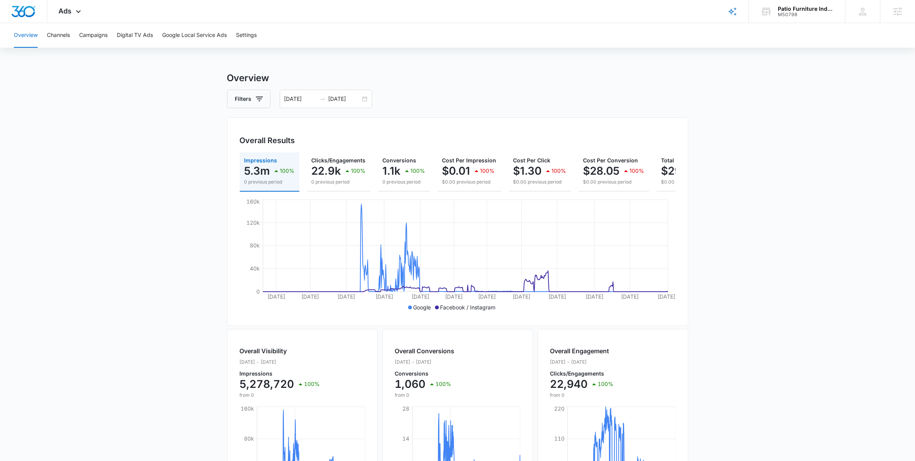
scroll to position [0, 0]
click at [90, 33] on button "Campaigns" at bounding box center [93, 35] width 28 height 25
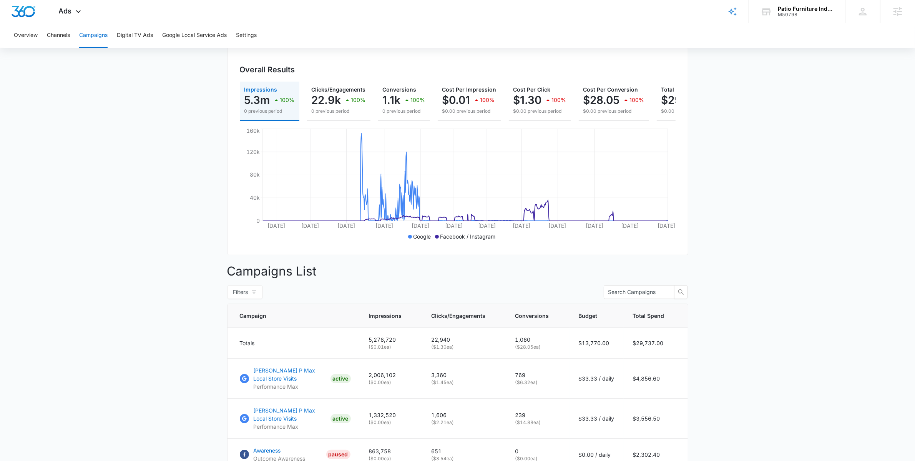
scroll to position [78, 0]
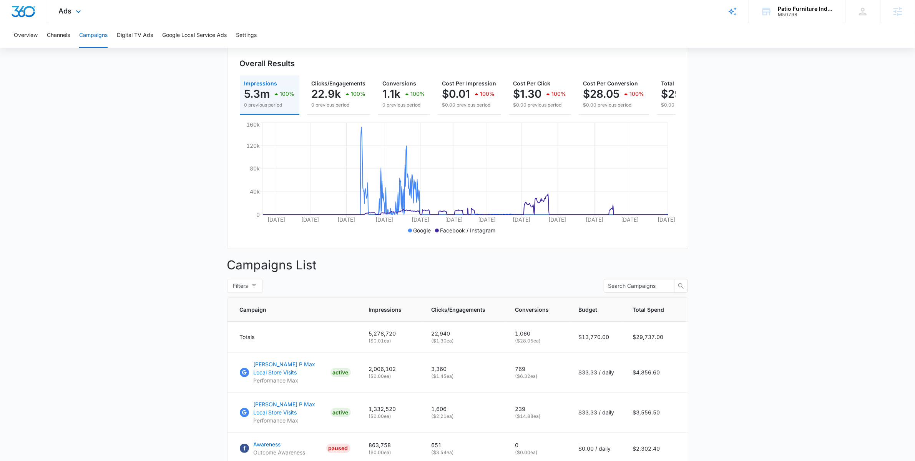
click at [74, 6] on div "Ads Apps Reputation Websites Forms CRM Email Social Shop Payments POS Content A…" at bounding box center [70, 11] width 47 height 23
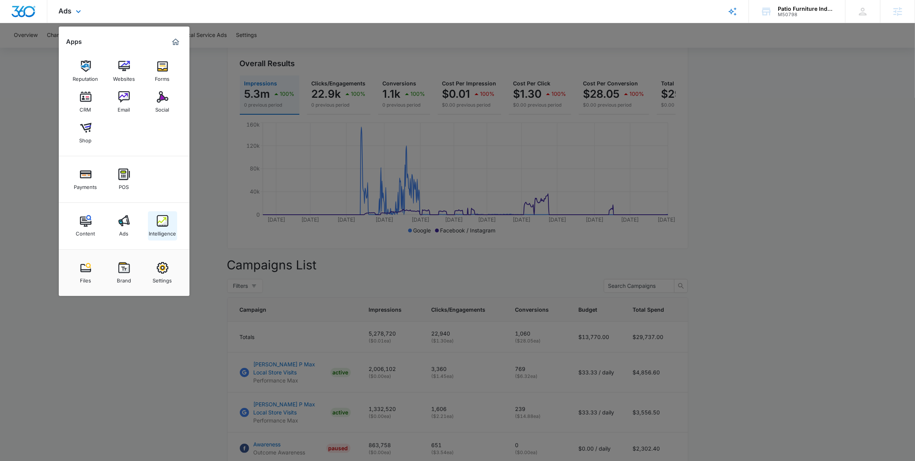
click at [162, 228] on div "Intelligence" at bounding box center [162, 231] width 27 height 10
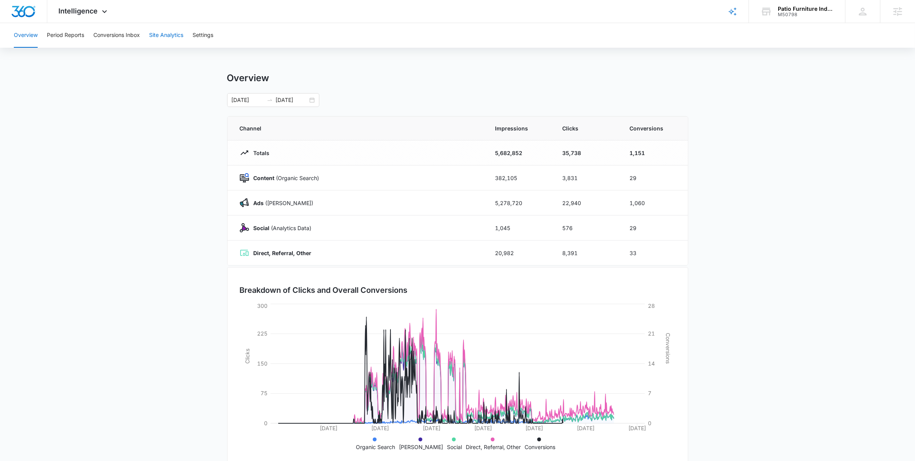
click at [171, 41] on button "Site Analytics" at bounding box center [166, 35] width 34 height 25
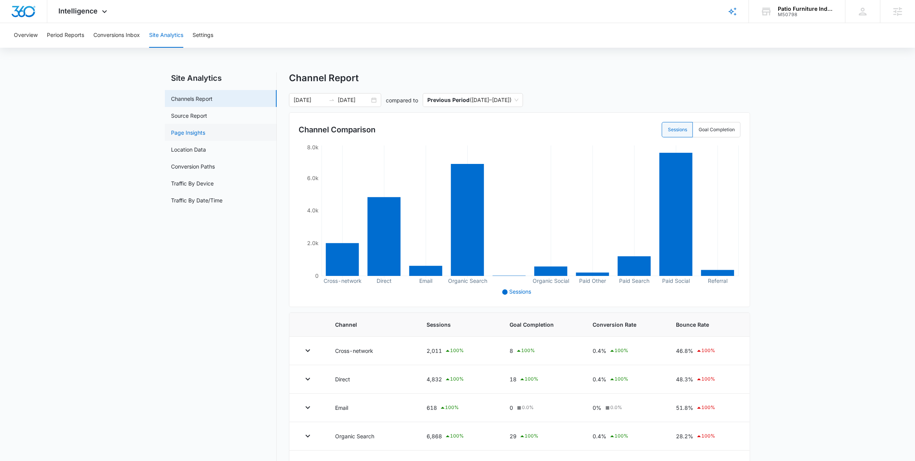
click at [205, 128] on link "Page Insights" at bounding box center [188, 132] width 34 height 8
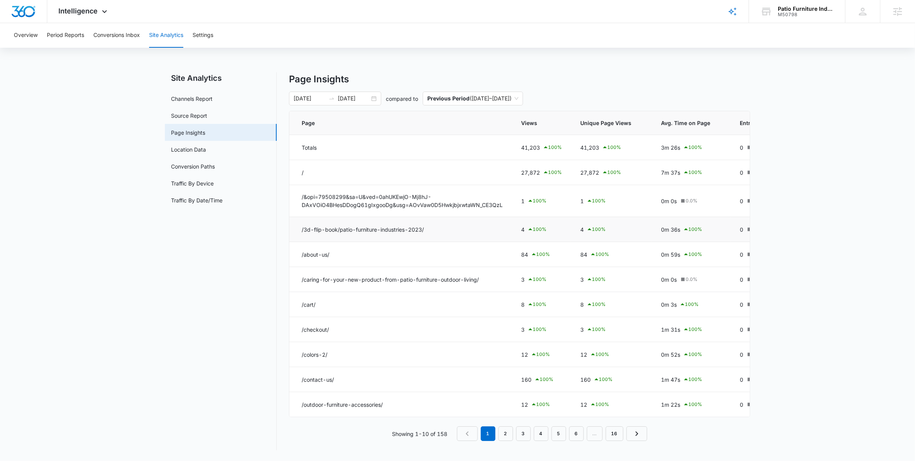
scroll to position [4, 0]
click at [532, 121] on span "Views" at bounding box center [536, 123] width 30 height 8
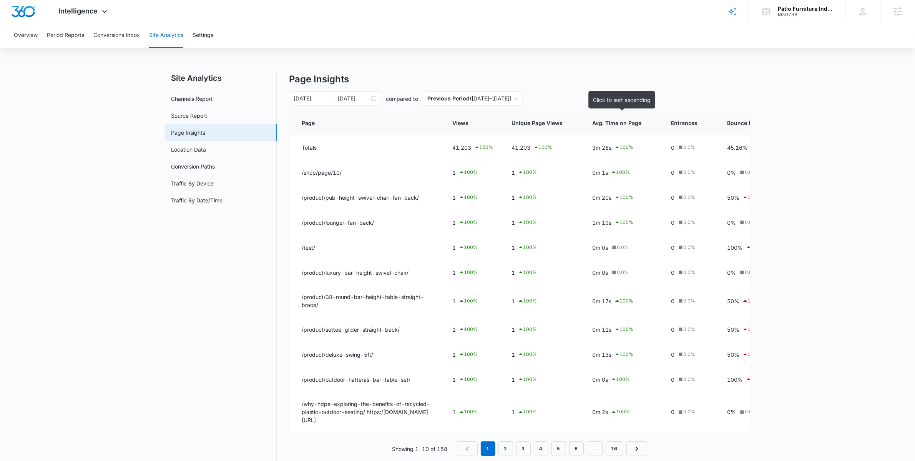
click at [482, 125] on span "Views" at bounding box center [467, 123] width 30 height 8
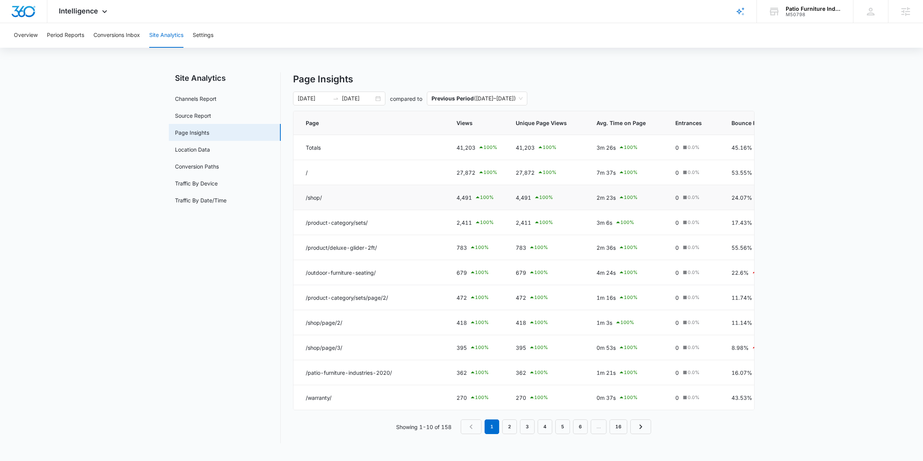
click at [336, 200] on td "/shop/" at bounding box center [370, 197] width 154 height 25
click at [371, 223] on td "/product-category/sets/" at bounding box center [370, 222] width 154 height 25
drag, startPoint x: 376, startPoint y: 224, endPoint x: 298, endPoint y: 222, distance: 78.1
click at [298, 222] on td "/product-category/sets/" at bounding box center [370, 222] width 154 height 25
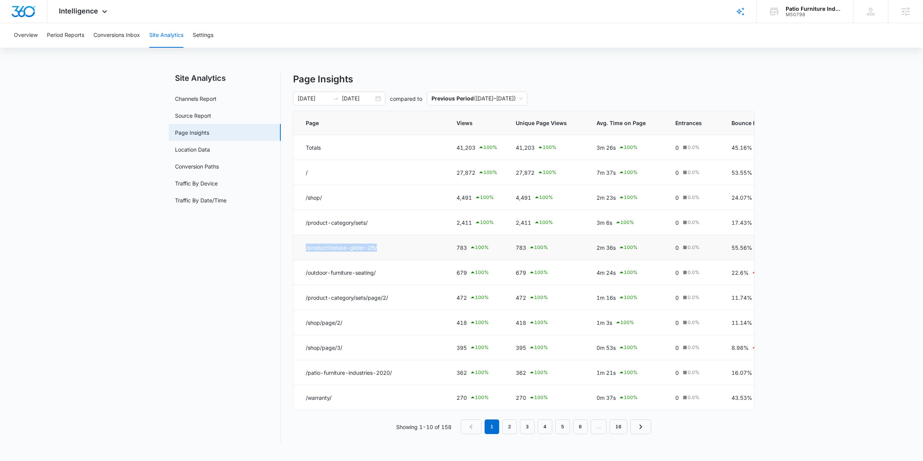
drag, startPoint x: 385, startPoint y: 249, endPoint x: 299, endPoint y: 247, distance: 86.2
click at [299, 247] on td "/product/deluxe-glider-2ft/" at bounding box center [370, 247] width 154 height 25
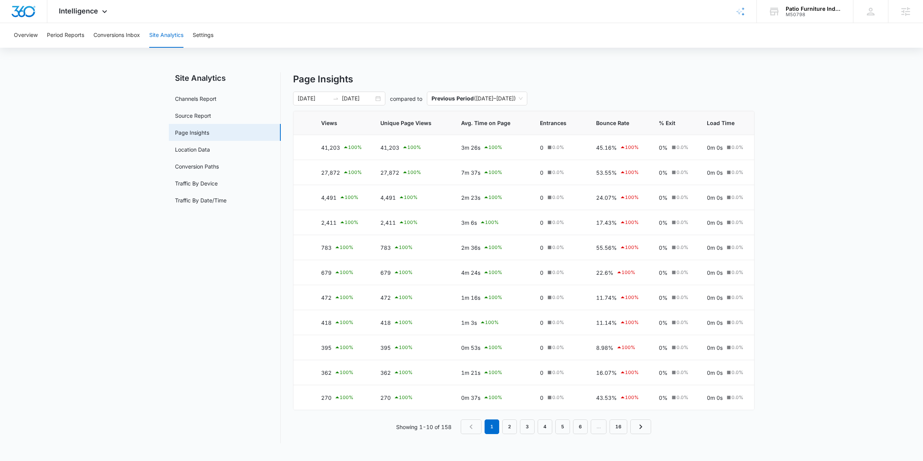
scroll to position [0, 5]
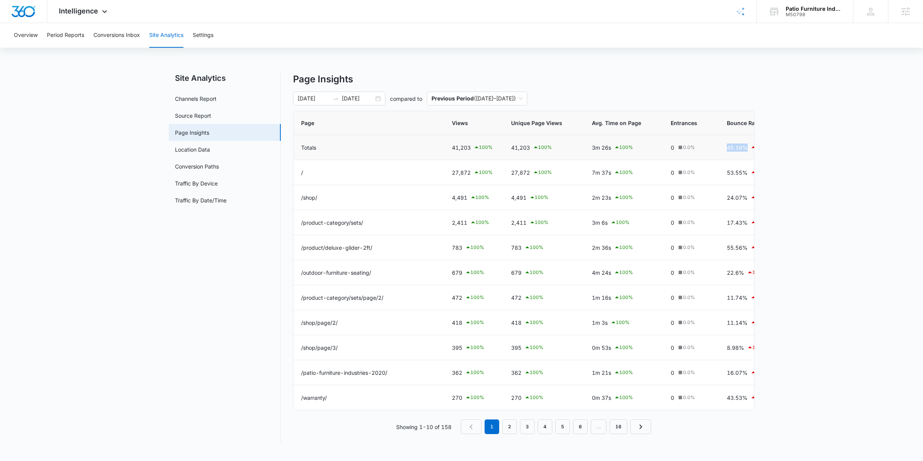
drag, startPoint x: 720, startPoint y: 150, endPoint x: 743, endPoint y: 148, distance: 22.8
click at [743, 148] on td "45.16% 100 %" at bounding box center [748, 147] width 63 height 25
drag, startPoint x: 314, startPoint y: 173, endPoint x: 294, endPoint y: 173, distance: 19.6
click at [294, 173] on td "/" at bounding box center [370, 172] width 154 height 25
